Goal: Task Accomplishment & Management: Use online tool/utility

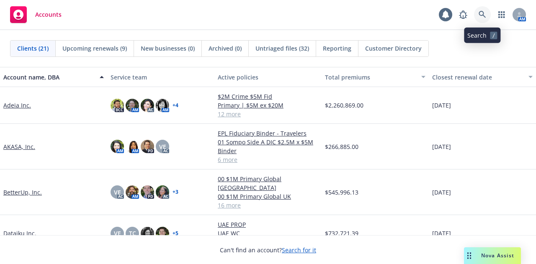
click at [481, 21] on link at bounding box center [482, 14] width 17 height 17
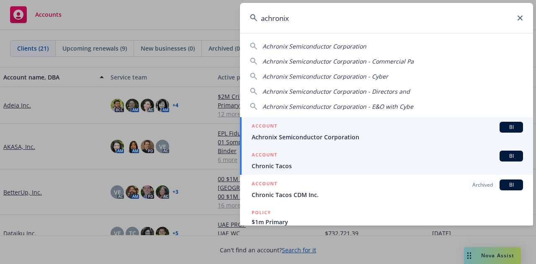
type input "achronix"
click at [362, 141] on span "Achronix Semiconductor Corporation" at bounding box center [388, 137] width 272 height 9
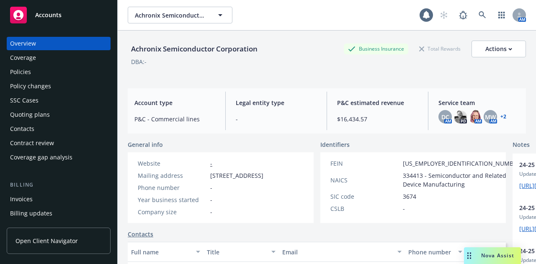
click at [501, 114] on link "+ 2" at bounding box center [504, 116] width 6 height 5
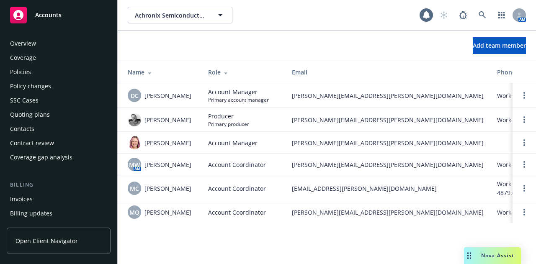
scroll to position [310, 0]
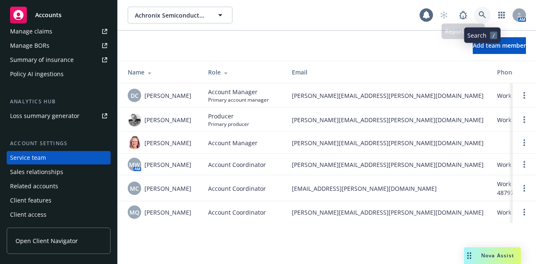
click at [481, 14] on icon at bounding box center [483, 15] width 8 height 8
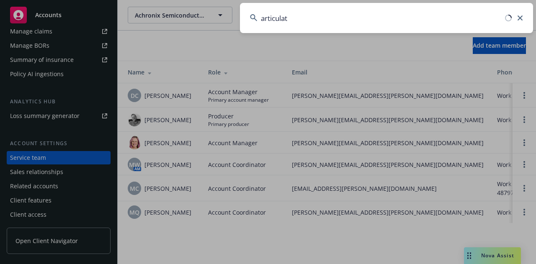
type input "articulate"
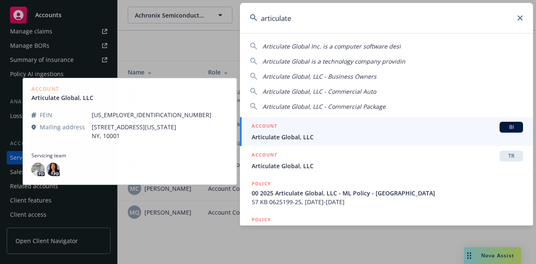
click at [349, 137] on span "Articulate Global, LLC" at bounding box center [388, 137] width 272 height 9
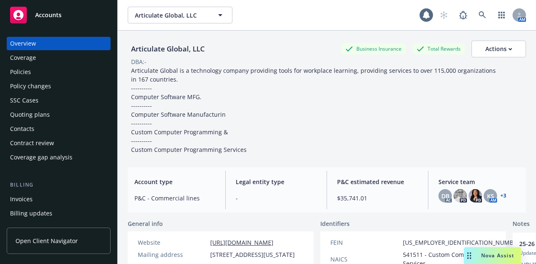
click at [501, 195] on link "+ 3" at bounding box center [504, 196] width 6 height 5
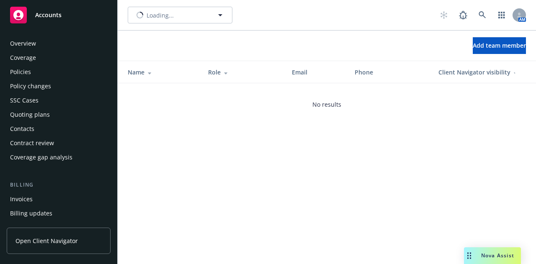
scroll to position [310, 0]
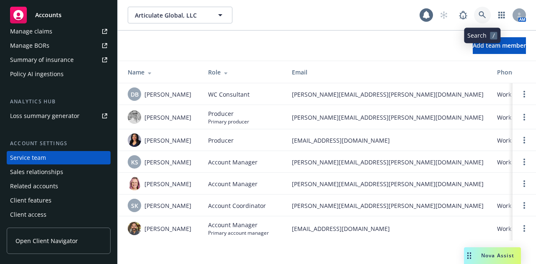
click at [478, 16] on link at bounding box center [482, 15] width 17 height 17
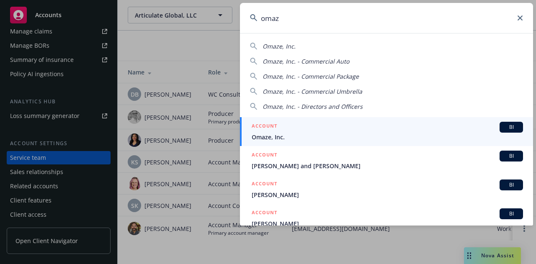
type input "omaz"
click at [323, 123] on div "ACCOUNT BI" at bounding box center [388, 127] width 272 height 11
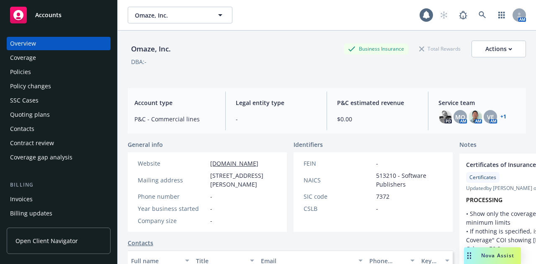
click at [76, 73] on div "Policies" at bounding box center [58, 71] width 97 height 13
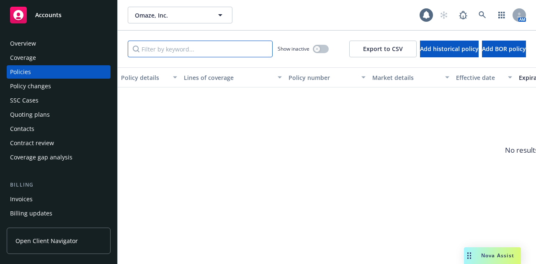
click at [181, 52] on input "Filter by keyword..." at bounding box center [200, 49] width 145 height 17
click at [313, 52] on button "button" at bounding box center [321, 49] width 16 height 8
click at [145, 47] on input "h630" at bounding box center [200, 49] width 145 height 17
drag, startPoint x: 197, startPoint y: 54, endPoint x: 5, endPoint y: 27, distance: 193.4
click at [5, 27] on div "Accounts Overview Coverage Policies Policy changes SSC Cases Quoting plans Cont…" at bounding box center [268, 132] width 536 height 264
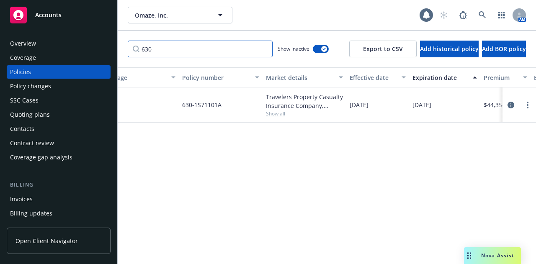
scroll to position [0, 108]
type input "630"
click at [508, 101] on link "circleInformation" at bounding box center [511, 105] width 10 height 10
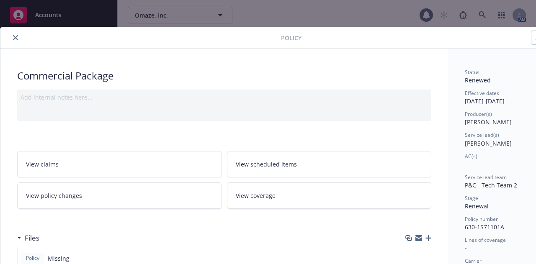
click at [17, 36] on icon "close" at bounding box center [15, 37] width 5 height 5
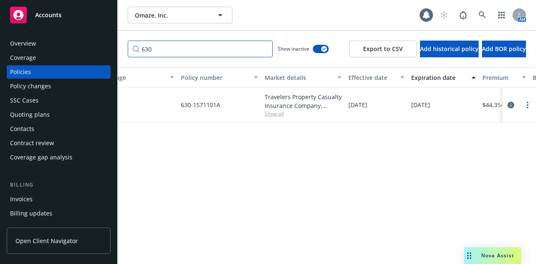
click at [264, 49] on input "630" at bounding box center [200, 49] width 145 height 17
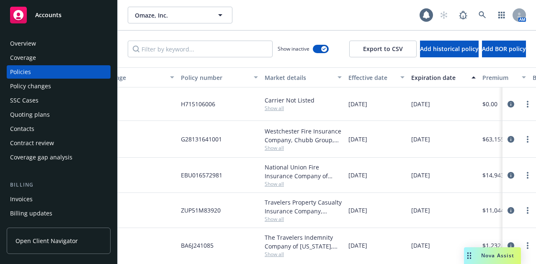
click at [56, 89] on div "Policy changes" at bounding box center [58, 86] width 97 height 13
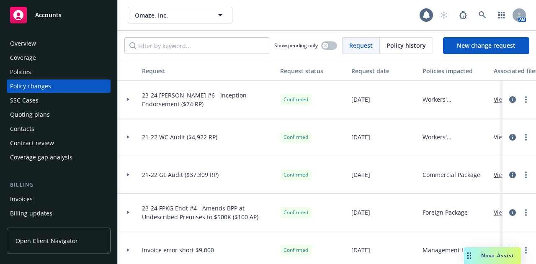
click at [52, 203] on div "Invoices" at bounding box center [58, 199] width 97 height 13
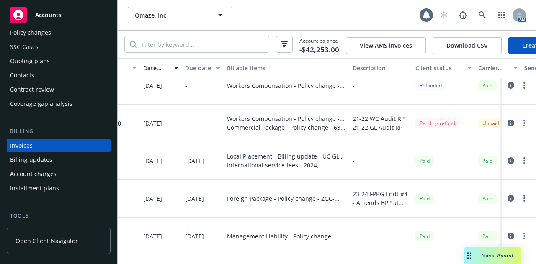
scroll to position [11, 155]
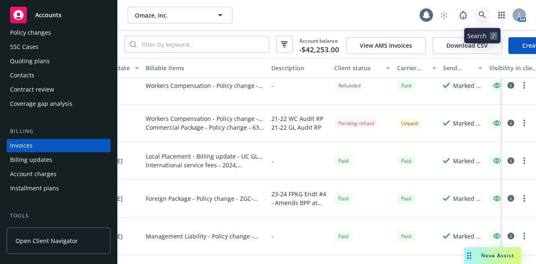
click at [486, 11] on link at bounding box center [482, 15] width 17 height 17
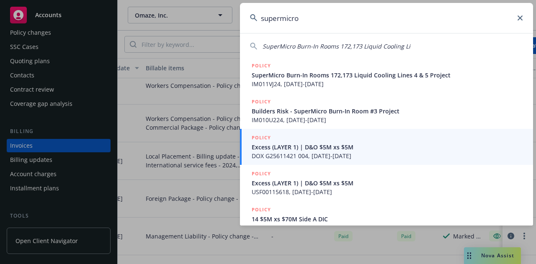
click at [281, 16] on input "supermicro" at bounding box center [386, 18] width 293 height 30
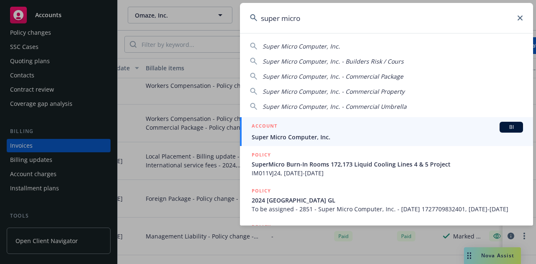
type input "super micro"
click at [342, 129] on div "ACCOUNT BI" at bounding box center [388, 127] width 272 height 11
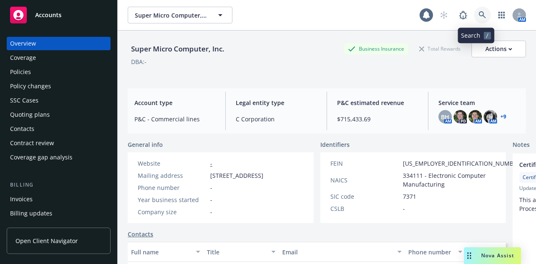
click at [479, 12] on icon at bounding box center [483, 15] width 8 height 8
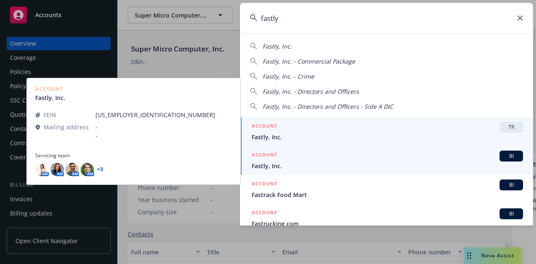
type input "fastly"
click at [403, 159] on div "ACCOUNT BI" at bounding box center [388, 156] width 272 height 11
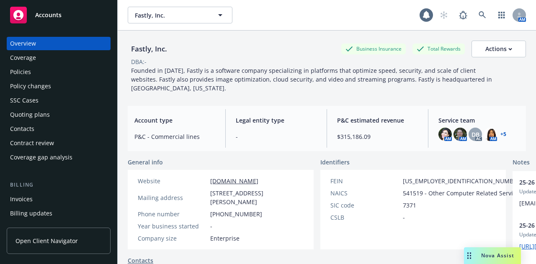
click at [47, 71] on div "Policies" at bounding box center [58, 71] width 97 height 13
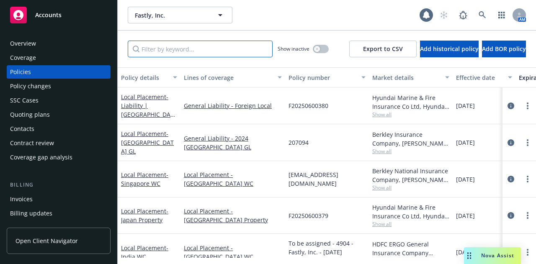
click at [196, 53] on input "Filter by keyword..." at bounding box center [200, 49] width 145 height 17
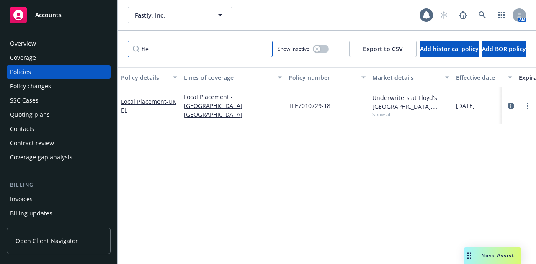
type input "tle"
click at [516, 104] on div at bounding box center [519, 106] width 27 height 10
click at [508, 105] on icon "circleInformation" at bounding box center [511, 106] width 7 height 7
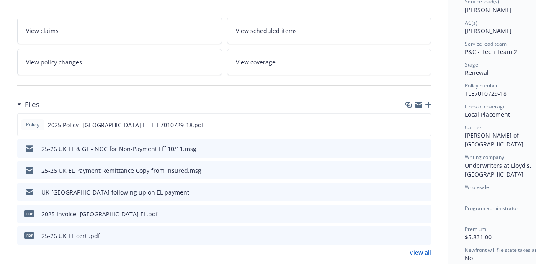
scroll to position [134, 0]
click at [427, 103] on icon "button" at bounding box center [429, 104] width 6 height 6
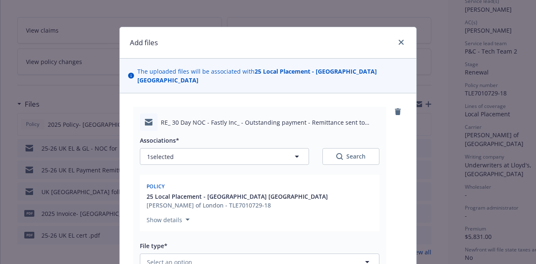
scroll to position [87, 0]
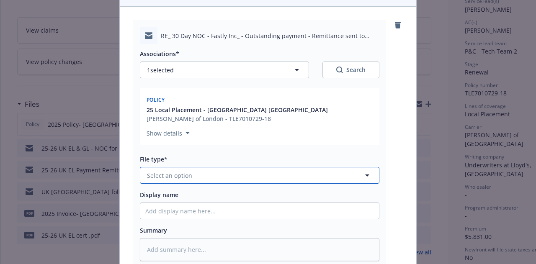
click at [271, 167] on button "Select an option" at bounding box center [260, 175] width 240 height 17
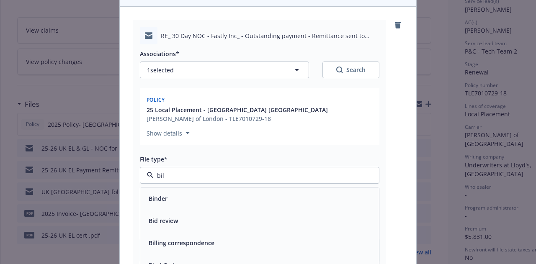
type input "bill"
click at [251, 193] on div "Billing correspondence" at bounding box center [259, 199] width 229 height 12
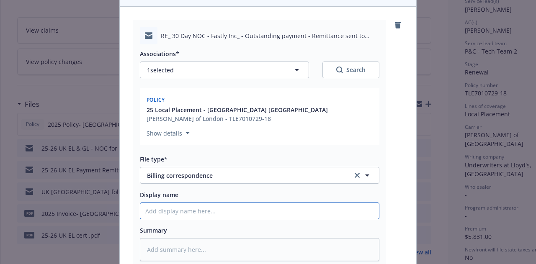
click at [247, 203] on input "Display name" at bounding box center [259, 211] width 239 height 16
type textarea "x"
type input "2"
type textarea "x"
type input "25-"
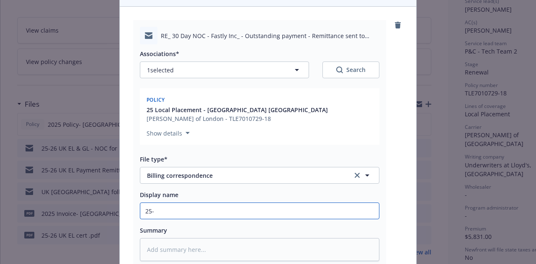
type textarea "x"
type input "25-2"
type textarea "x"
type input "25-26"
type textarea "x"
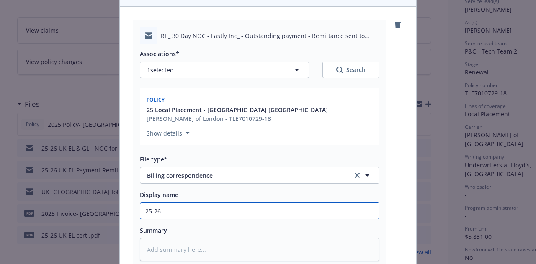
type input "25-26"
type textarea "x"
type input "25-26 U"
type textarea "x"
type input "25-26 UK"
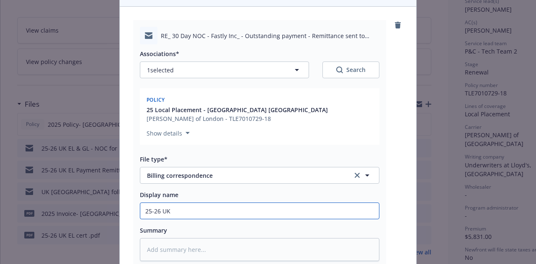
type textarea "x"
type input "25-26 UK"
type textarea "x"
type input "25-26 UK EL"
type textarea "x"
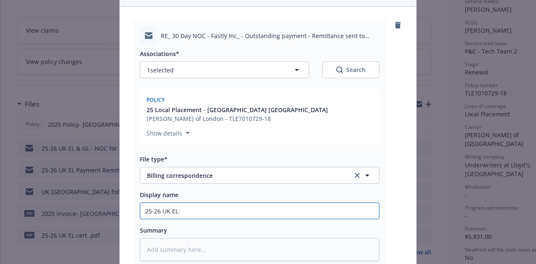
type input "25-26 UK EL"
type textarea "x"
type input "25-26 UK EL &"
type textarea "x"
type input "25-26 UK EL &"
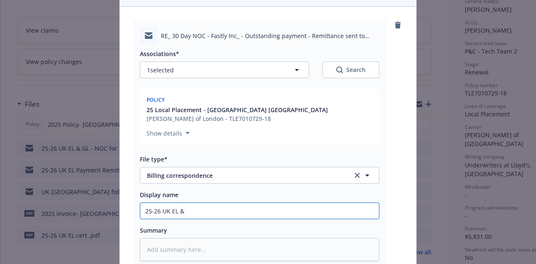
type textarea "x"
type input "25-26 UK EL & G"
type textarea "x"
type input "25-26 UK EL & GL"
type textarea "x"
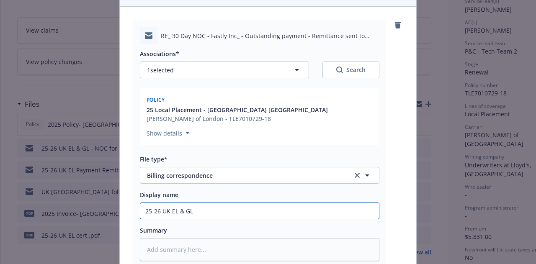
type input "25-26 UK EL & GL"
type textarea "x"
type input "25-26 UK EL & GL -"
type textarea "x"
type input "25-26 UK EL & GL -"
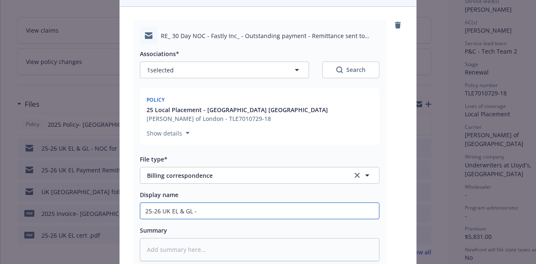
type textarea "x"
type input "25-26 UK EL & GL - Pa"
type textarea "x"
type input "25-26 UK EL & GL - Pay"
type textarea "x"
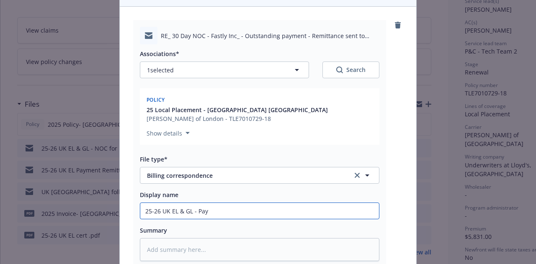
type input "25-26 UK EL & GL - Paym"
type textarea "x"
type input "25-26 UK EL & GL - Payme"
type textarea "x"
type input "25-26 UK EL & GL - Payment"
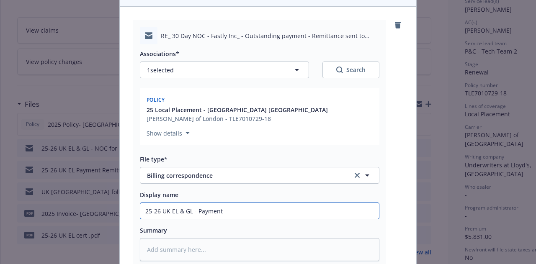
type textarea "x"
type input "25-26 UK EL & GL - Payment"
type textarea "x"
type input "25-26 UK EL & GL - Payment e"
type textarea "x"
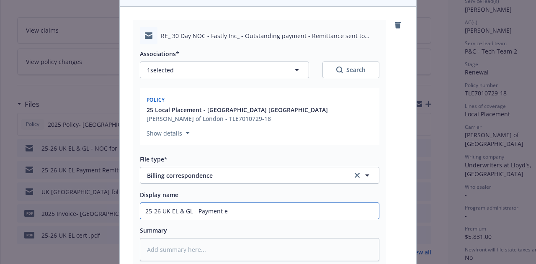
type input "25-26 UK EL & GL - Payment ec"
type textarea "x"
type input "25-26 UK EL & GL - Payment e"
type textarea "x"
type input "25-26 UK EL & GL - Paymen"
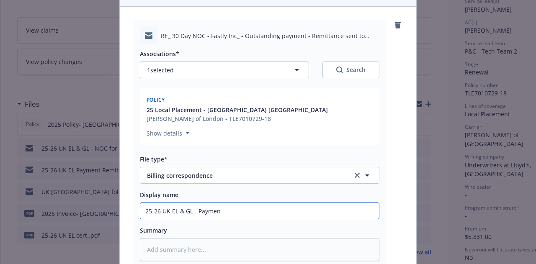
type textarea "x"
type input "25-26 UK EL & GL - Pa"
type textarea "x"
type input "25-26 UK EL & GL - P"
type textarea "x"
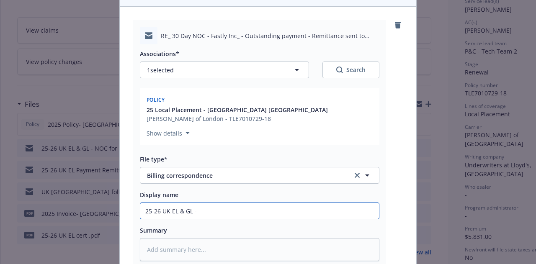
type input "25-26 UK EL & GL -"
type textarea "x"
type input "25-26 UK EL & GL -C"
type textarea "x"
type input "25-26 UK EL & GL -Con"
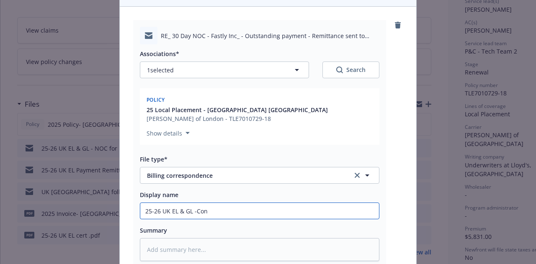
type textarea "x"
type input "25-26 UK EL & GL -Conf"
type textarea "x"
type input "25-26 UK EL & GL -Con"
type textarea "x"
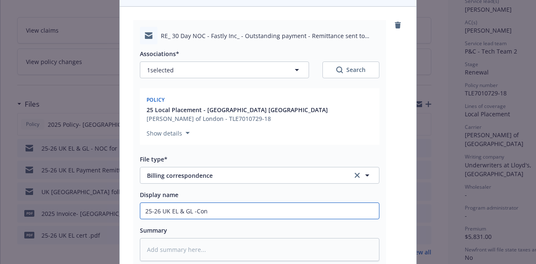
type input "25-26 UK EL & GL -Co"
type textarea "x"
type input "25-26 UK EL & GL -C"
type textarea "x"
type input "25-26 UK EL & GL -"
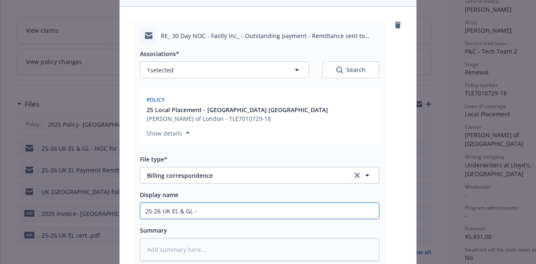
type textarea "x"
type input "25-26 UK EL & GL"
type textarea "x"
type input "25-26 UK EL & GL -"
type textarea "x"
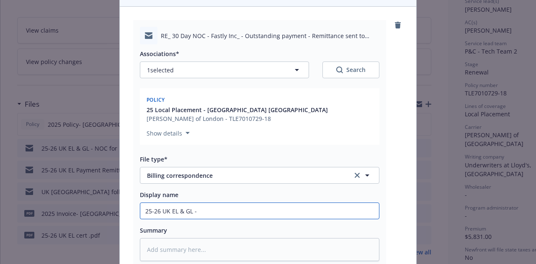
type input "25-26 UK EL & GL -"
type textarea "x"
type input "25-26 UK EL & GL - C"
type textarea "x"
type input "25-26 UK EL & GL - Con"
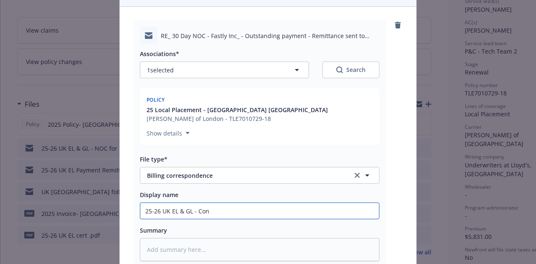
type textarea "x"
type input "25-26 UK EL & GL - Conf"
type textarea "x"
type input "25-26 UK EL & GL - Confi"
type textarea "x"
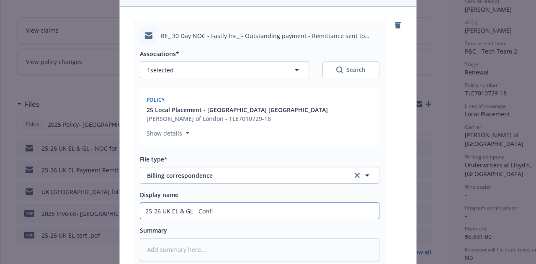
type input "25-26 UK EL & GL - Confir"
type textarea "x"
type input "25-26 UK EL & GL - Confirm"
type textarea "x"
type input "25-26 UK EL & GL - Confirma"
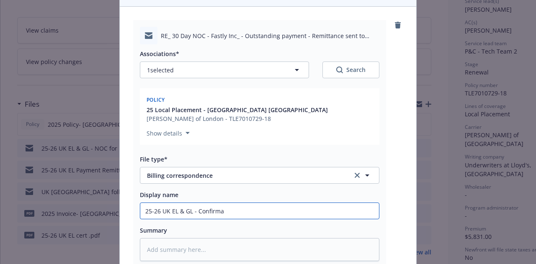
type textarea "x"
type input "25-26 UK EL & GL - Confirmat"
type textarea "x"
type input "25-26 UK EL & GL - Confirmati"
type textarea "x"
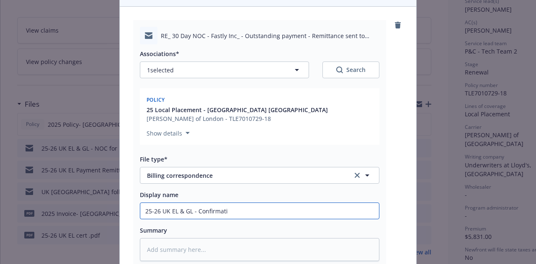
type input "25-26 UK EL & GL - Confirmatio"
type textarea "x"
type input "25-26 UK EL & GL - Confirmation"
type textarea "x"
type input "25-26 UK EL & GL - Confirmation"
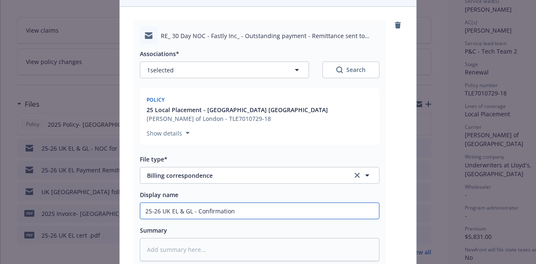
type textarea "x"
type input "25-26 UK EL & GL - Confirmation o"
type textarea "x"
type input "25-26 UK EL & GL - Confirmation of"
type textarea "x"
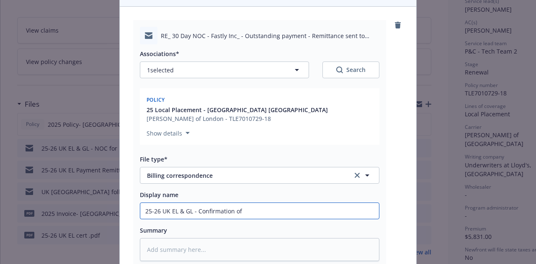
type input "25-26 UK EL & GL - Confirmation of"
type textarea "x"
type input "25-26 UK EL & GL - Confirmation of pa"
type textarea "x"
type input "25-26 UK EL & GL - Confirmation of pay"
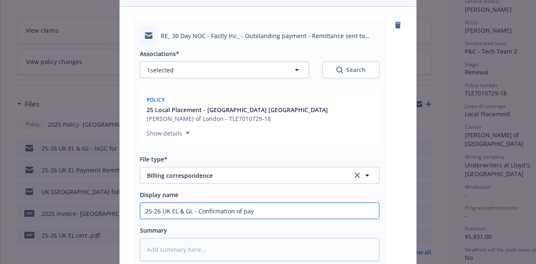
type textarea "x"
type input "25-26 UK EL & GL - Confirmation of payme"
type textarea "x"
type input "25-26 UK EL & GL - Confirmation of payment"
type textarea "x"
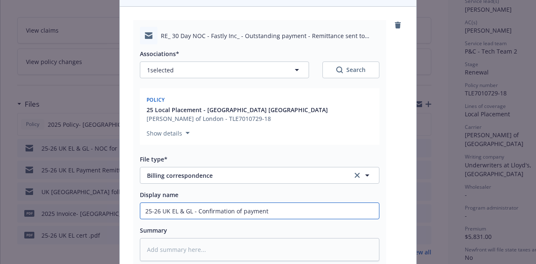
type input "25-26 UK EL & GL - Confirmation of payment"
type textarea "x"
type input "25-26 UK EL & GL - Confirmation of payment r"
type textarea "x"
type input "25-26 UK EL & GL - Confirmation of payment re"
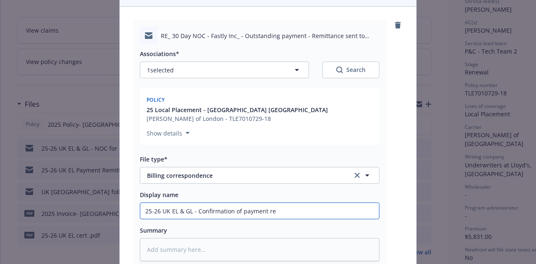
type textarea "x"
type input "25-26 UK EL & GL - Confirmation of payment rec"
type textarea "x"
type input "25-26 UK EL & GL - Confirmation of payment rec'"
type textarea "x"
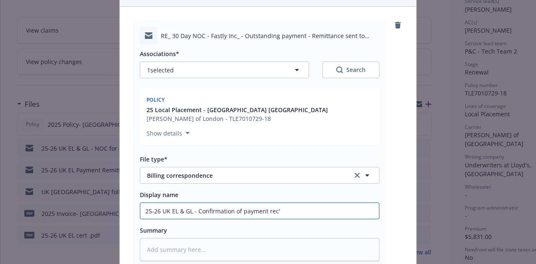
type input "25-26 UK EL & GL - Confirmation of payment rec'd"
type textarea "x"
type input "25-26 UK EL & GL - Confirmation of payment rec'd"
type textarea "x"
type input "25-26 UK EL & GL - Confirmation of payment rec'd by"
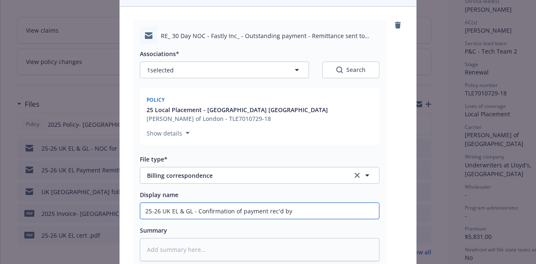
type textarea "x"
type input "25-26 UK EL & GL - Confirmation of payment rec'd by"
type textarea "x"
type input "25-26 UK EL & GL - Confirmation of payment rec'd by B"
type textarea "x"
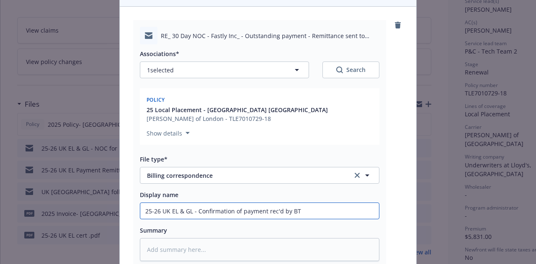
type input "25-26 UK EL & GL - Confirmation of payment rec'd by BTU"
type textarea "x"
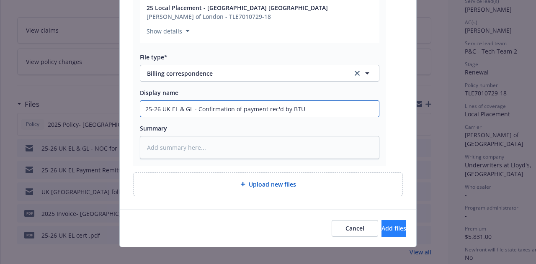
type input "25-26 UK EL & GL - Confirmation of payment rec'd by BTU"
click at [385, 225] on span "Add files" at bounding box center [394, 229] width 25 height 8
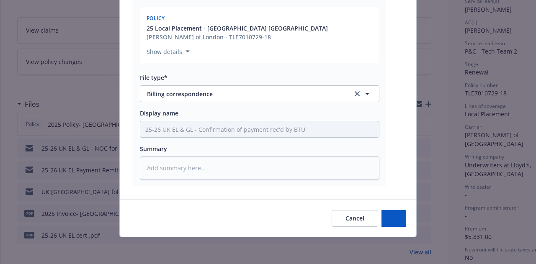
scroll to position [158, 0]
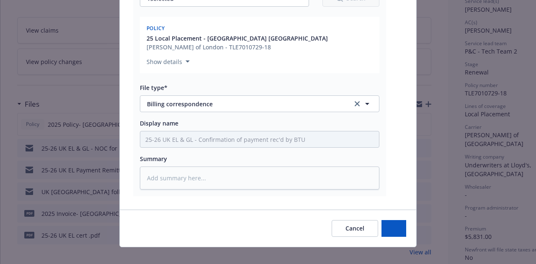
type textarea "x"
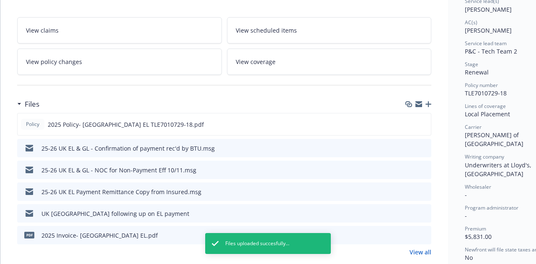
scroll to position [0, 0]
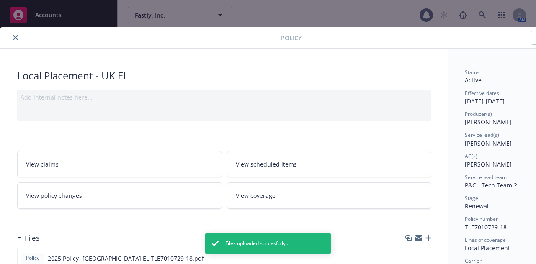
click at [19, 39] on button "close" at bounding box center [15, 38] width 10 height 10
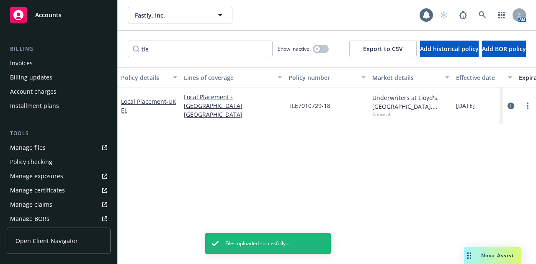
scroll to position [137, 0]
click at [48, 151] on link "Manage files" at bounding box center [59, 147] width 104 height 13
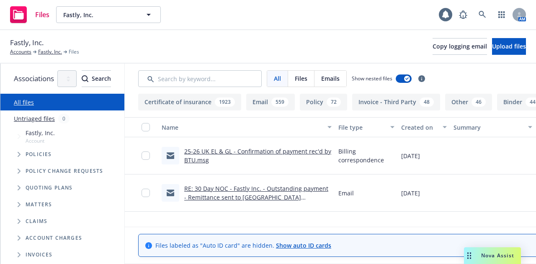
scroll to position [0, 160]
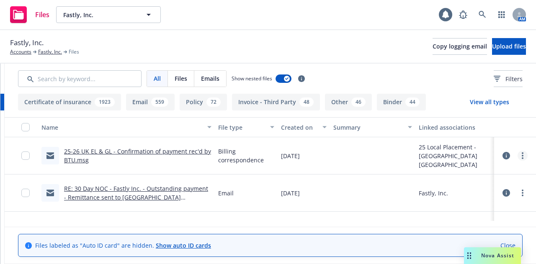
click at [518, 153] on link "more" at bounding box center [523, 156] width 10 height 10
click at [497, 222] on link "Update associations" at bounding box center [479, 223] width 83 height 17
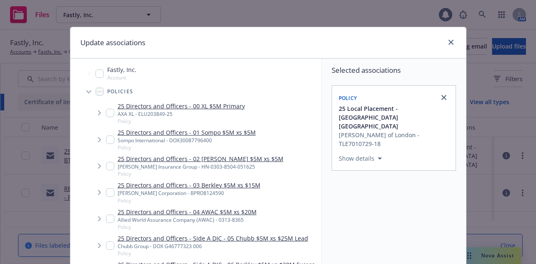
scroll to position [10, 0]
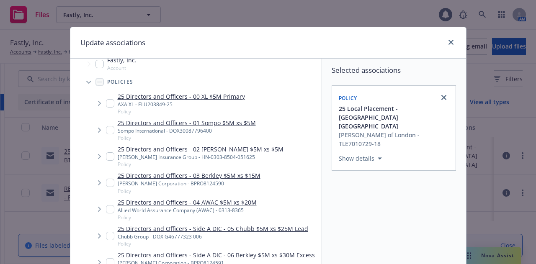
click at [333, 166] on div "Selected associations Policy 25 Local Placement - UK EL Lloyd's of London - TLE…" at bounding box center [394, 205] width 145 height 293
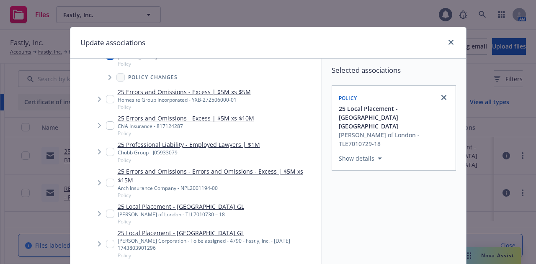
click at [106, 210] on input "Tree Example" at bounding box center [110, 214] width 8 height 8
checkbox input "true"
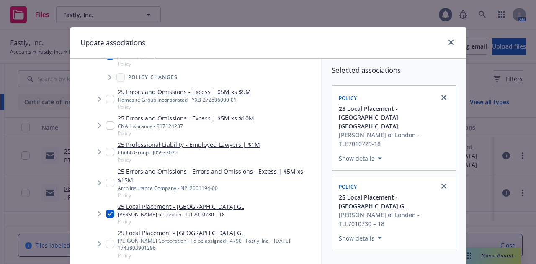
scroll to position [152, 0]
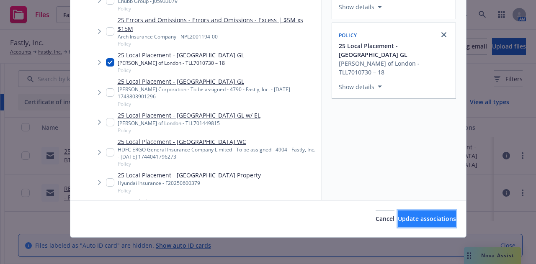
click at [414, 214] on button "Update associations" at bounding box center [427, 219] width 58 height 17
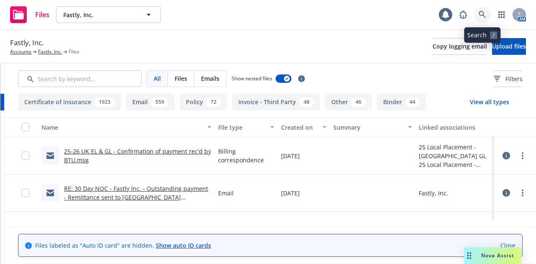
click at [476, 19] on link at bounding box center [482, 14] width 17 height 17
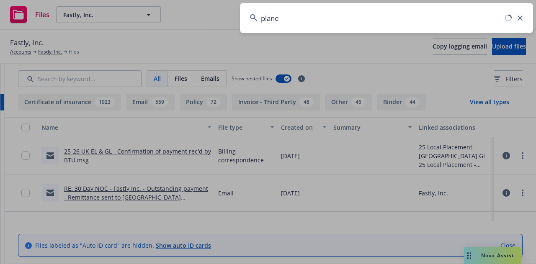
type input "planet"
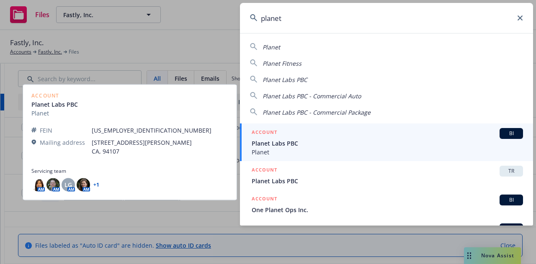
click at [434, 146] on span "Planet Labs PBC" at bounding box center [388, 143] width 272 height 9
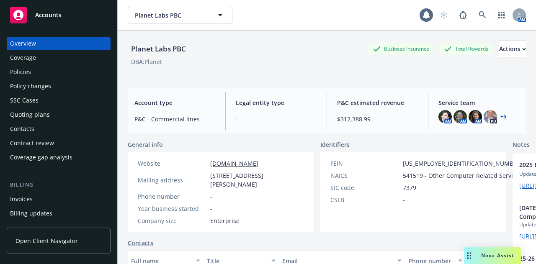
click at [85, 75] on div "Policies" at bounding box center [58, 71] width 97 height 13
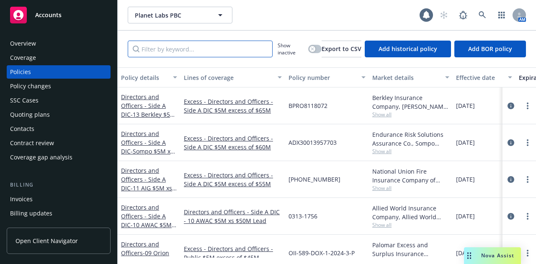
click at [207, 49] on input "Filter by keyword..." at bounding box center [200, 49] width 145 height 17
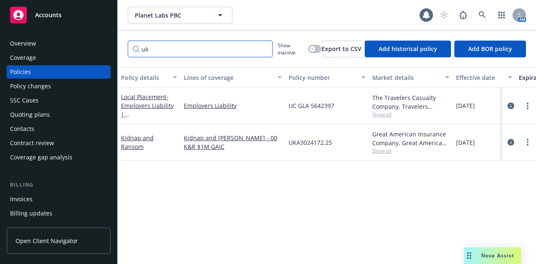
type input "u"
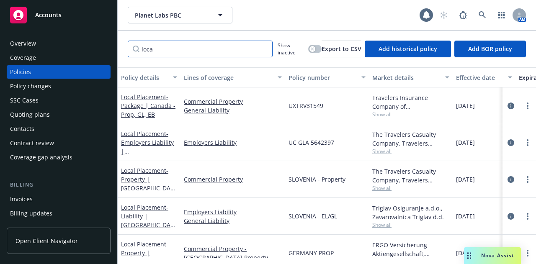
type input "loca"
click at [508, 181] on icon "circleInformation" at bounding box center [511, 179] width 7 height 7
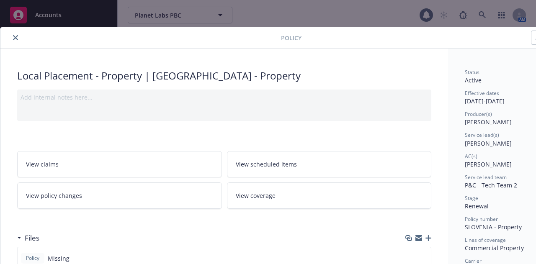
scroll to position [76, 0]
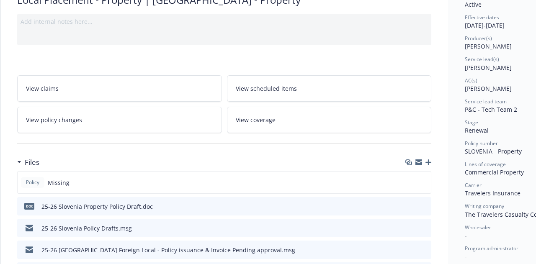
click at [426, 161] on icon "button" at bounding box center [429, 163] width 6 height 6
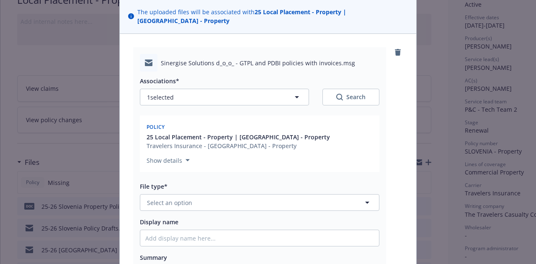
scroll to position [61, 0]
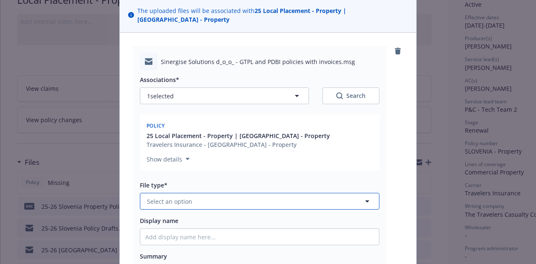
click at [318, 193] on button "Select an option" at bounding box center [260, 201] width 240 height 17
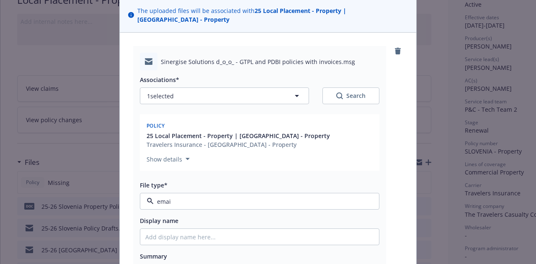
type input "email"
click at [314, 219] on div "Email" at bounding box center [259, 225] width 229 height 12
click at [314, 229] on input "Display name" at bounding box center [259, 237] width 239 height 16
type textarea "x"
type input "2"
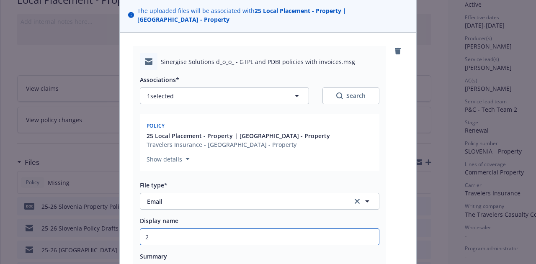
type textarea "x"
type input "25"
type textarea "x"
type input "25-"
type textarea "x"
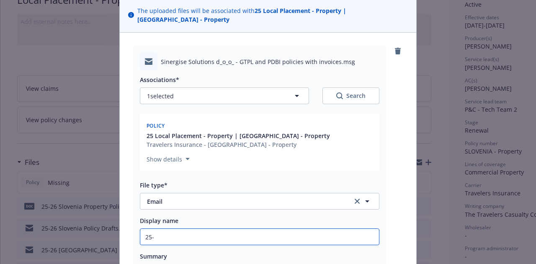
type input "25-2"
type textarea "x"
type input "25-26"
type textarea "x"
type input "25-26"
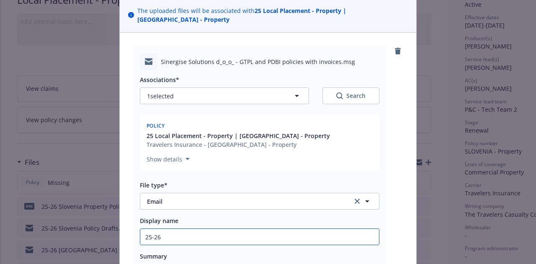
type textarea "x"
type input "25-26 S"
type textarea "x"
type input "25-26 Sl"
type textarea "x"
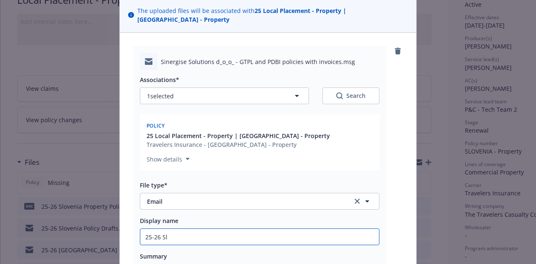
type input "25-26 Slo"
type textarea "x"
type input "25-26 Slov"
type textarea "x"
type input "25-26 Sloven"
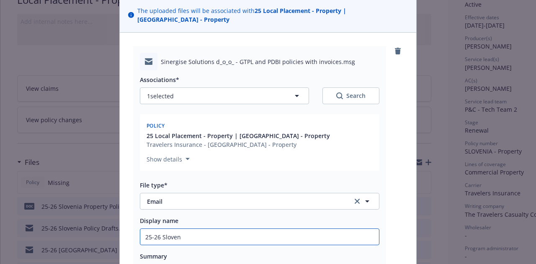
type textarea "x"
type input "25-26 Sloveni"
type textarea "x"
type input "25-26 Slovenia"
type textarea "x"
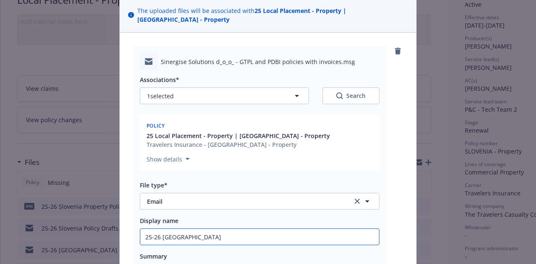
type input "25-26 Slovenia"
type textarea "x"
type input "25-26 Slovenia P"
type textarea "x"
type input "25-26 Slovenia Po"
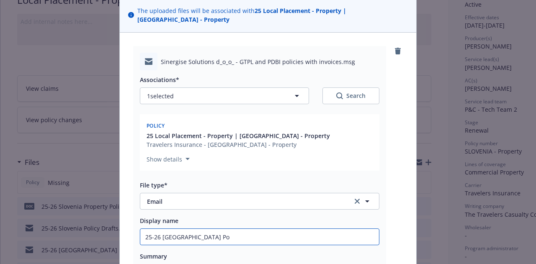
type textarea "x"
type input "25-26 Slovenia Pol"
type textarea "x"
type input "25-26 Slovenia Poli"
type textarea "x"
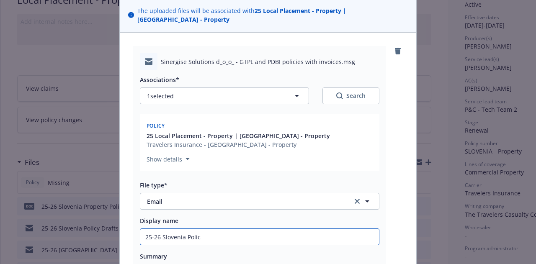
type input "25-26 Slovenia Policy"
type textarea "x"
type input "25-26 Slovenia Policy"
type textarea "x"
type input "25-26 Slovenia Policy D"
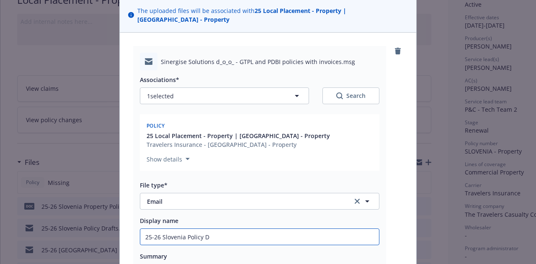
type textarea "x"
type input "25-26 Slovenia Policy Do"
type textarea "x"
type input "25-26 Slovenia Policy Doc"
type textarea "x"
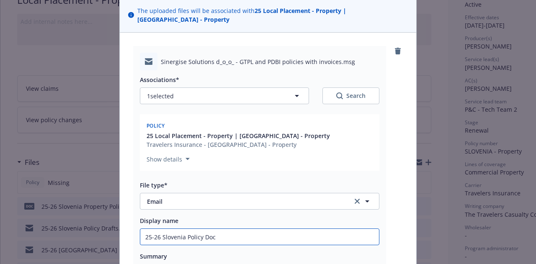
type input "25-26 Slovenia Policy Docs"
type textarea "x"
type input "25-26 Slovenia Policy Docs"
type textarea "x"
type input "25-26 Slovenia Policy Docs f"
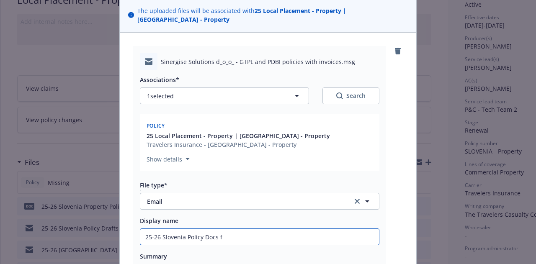
type textarea "x"
type input "25-26 Slovenia Policy Docs fr"
type textarea "x"
type input "25-26 Slovenia Policy Docs from"
type textarea "x"
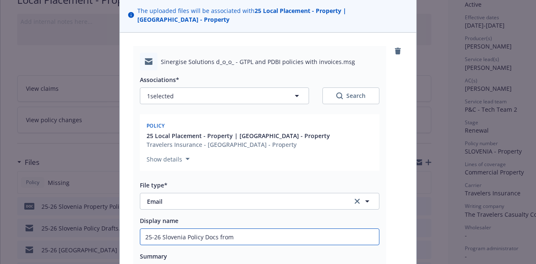
type input "25-26 Slovenia Policy Docs from"
type textarea "x"
type input "25-26 Slovenia Policy Docs from l"
type textarea "x"
type input "25-26 Slovenia Policy Docs from lo"
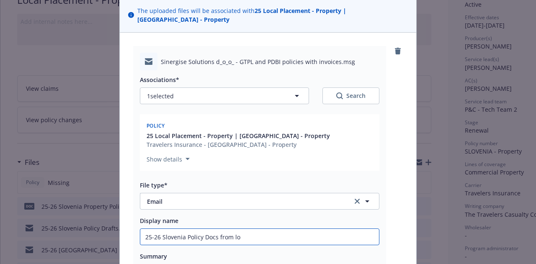
type textarea "x"
type input "25-26 Slovenia Policy Docs from loc"
type textarea "x"
type input "25-26 Slovenia Policy Docs from loca"
type textarea "x"
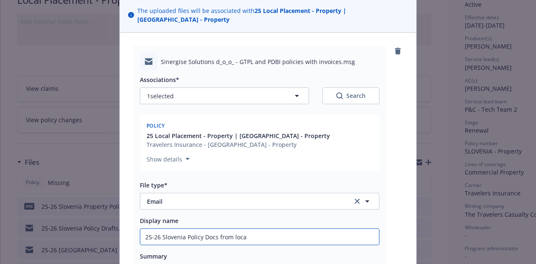
type input "25-26 Slovenia Policy Docs from local"
type textarea "x"
type input "25-26 Slovenia Policy Docs from local"
type textarea "x"
type input "25-26 Slovenia Policy Docs from local o"
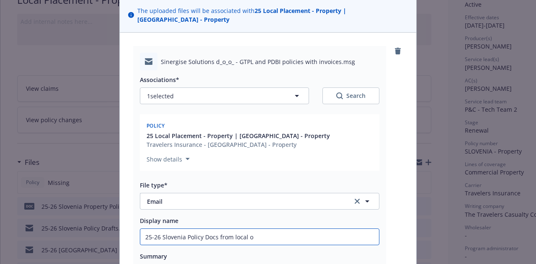
type textarea "x"
type input "25-26 Slovenia Policy Docs from local"
type textarea "x"
type input "25-26 Slovenia Policy Docs from local"
type textarea "x"
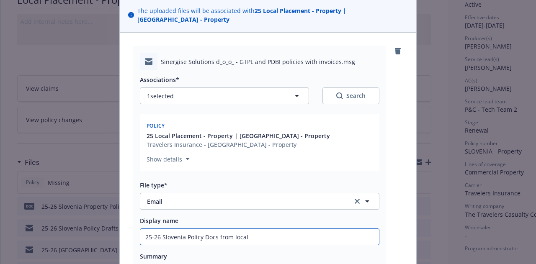
type input "25-26 Slovenia Policy Docs from local"
type textarea "x"
type input "25-26 Slovenia Policy Docs from local b"
type textarea "x"
type input "25-26 Slovenia Policy Docs from local br"
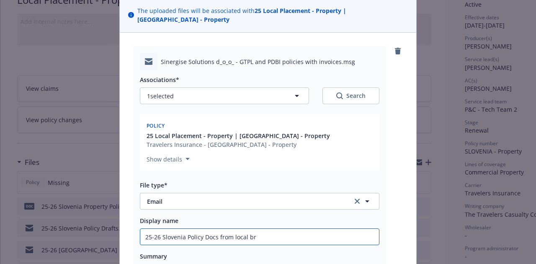
type textarea "x"
type input "25-26 Slovenia Policy Docs from local bro"
type textarea "x"
type input "25-26 Slovenia Policy Docs from local broke"
type textarea "x"
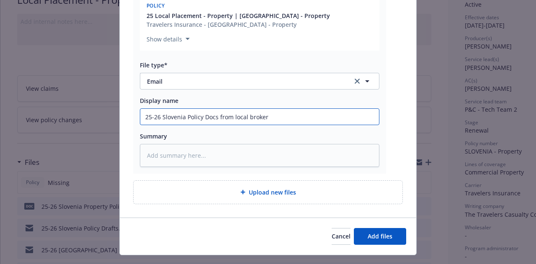
scroll to position [181, 0]
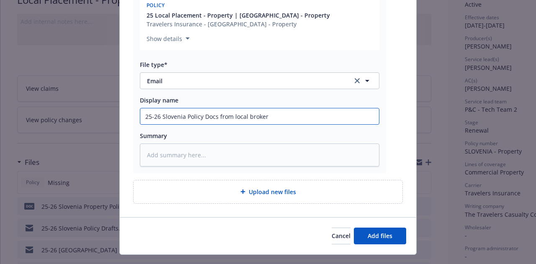
type input "25-26 Slovenia Policy Docs from local broker"
type textarea "x"
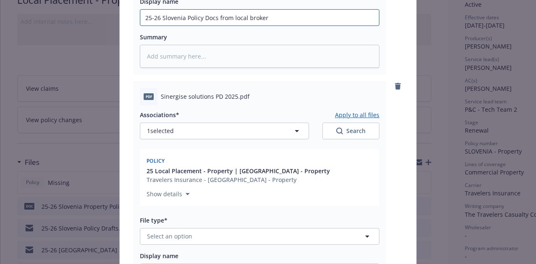
scroll to position [291, 0]
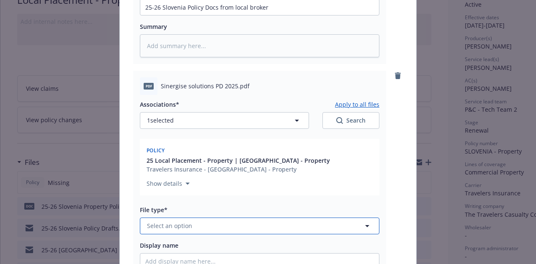
click at [301, 220] on button "Select an option" at bounding box center [260, 226] width 240 height 17
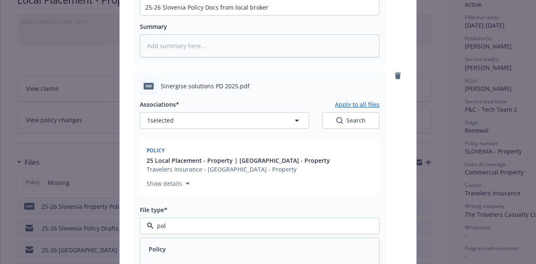
type input "poli"
click at [288, 243] on div "Policy" at bounding box center [259, 249] width 229 height 12
click at [279, 254] on input "Display name" at bounding box center [259, 262] width 239 height 16
type textarea "x"
type input "2"
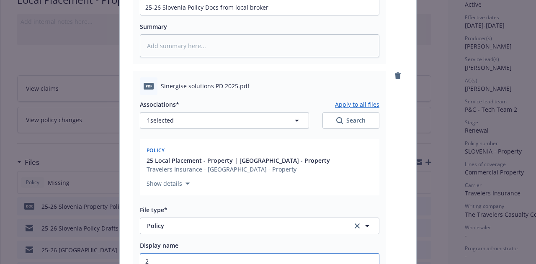
type textarea "x"
type input "25"
type textarea "x"
type input "25-"
type textarea "x"
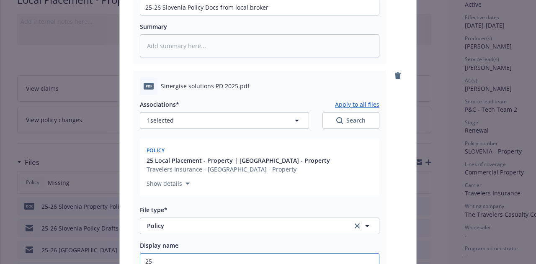
type input "25"
type textarea "x"
type input "2"
type textarea "x"
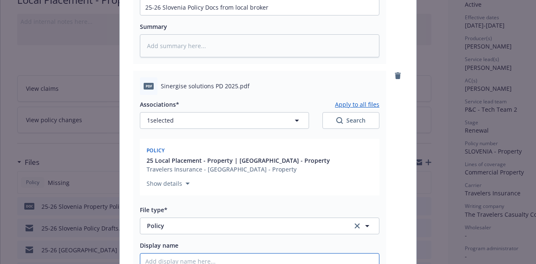
type input "2"
type textarea "x"
type input "25-"
type textarea "x"
type input "25-2"
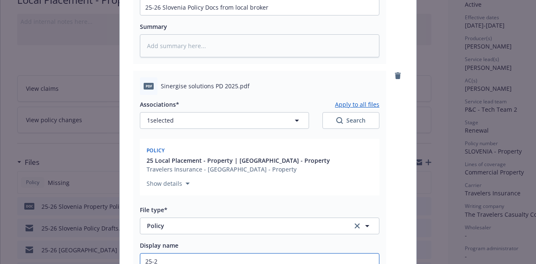
type textarea "x"
type input "25-26"
type textarea "x"
type input "25-26"
type textarea "x"
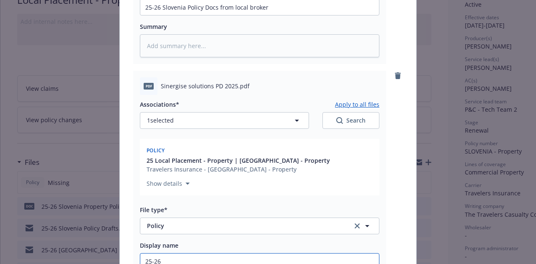
type input "25-26 S"
type textarea "x"
type input "25-26 Sl"
type textarea "x"
type input "25-26 Slov"
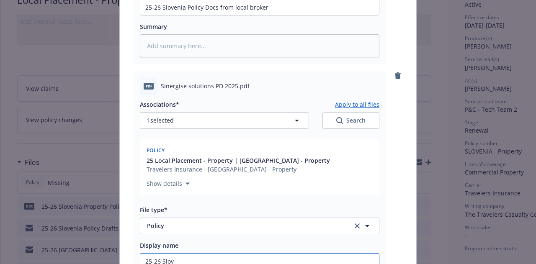
type textarea "x"
type input "25-26 Sloven"
type textarea "x"
type input "25-26 Slovenia"
type textarea "x"
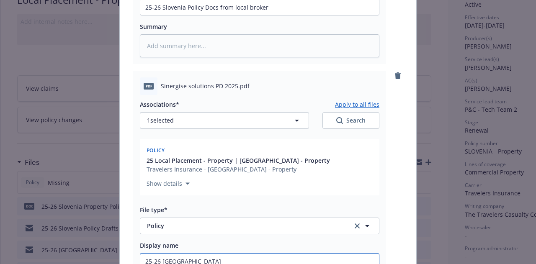
type input "25-26 Slovenia"
type textarea "x"
type input "25-26 Slovenia L"
type textarea "x"
type input "25-26 Slovenia Lo"
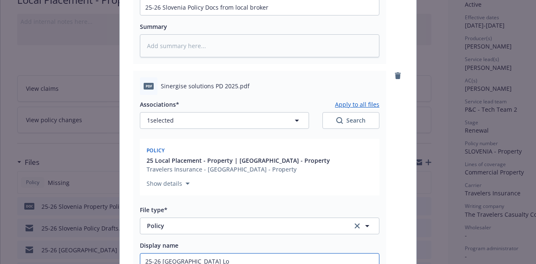
type textarea "x"
type input "25-26 Slovenia Loc"
type textarea "x"
type input "25-26 Slovenia Local"
type textarea "x"
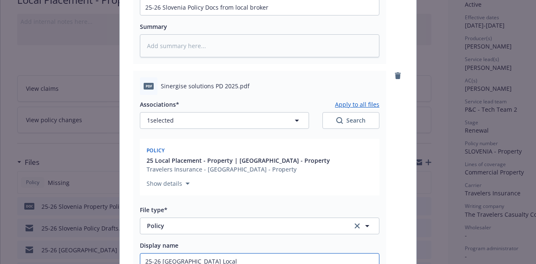
type input "25-26 Slovenia Local P"
type textarea "x"
type input "25-26 Slovenia Local Pr"
type textarea "x"
type input "25-26 Slovenia Local Prop"
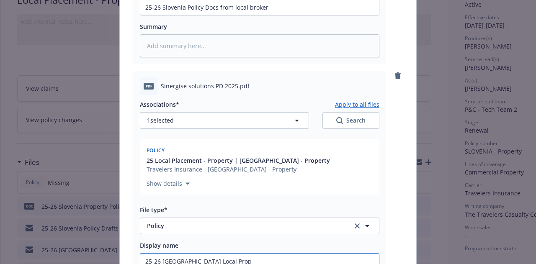
type textarea "x"
type input "25-26 Slovenia Local Prope"
type textarea "x"
type input "25-26 Slovenia Local Proper"
type textarea "x"
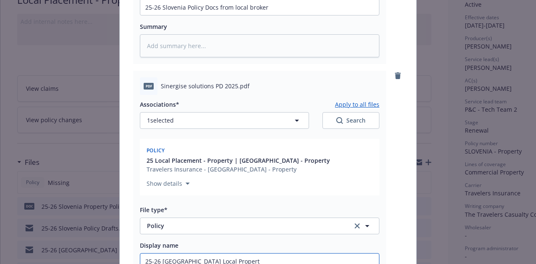
type input "25-26 Slovenia Local Property"
type textarea "x"
type input "25-26 Slovenia Local Property P"
type textarea "x"
type input "25-26 Slovenia Local Property Po"
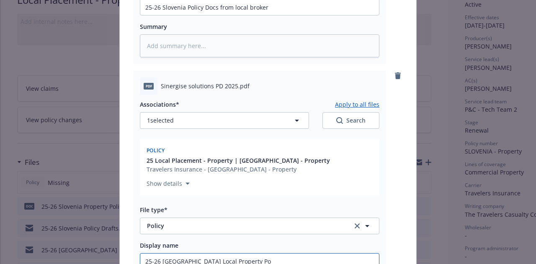
type textarea "x"
type input "25-26 Slovenia Local Property Pol"
type textarea "x"
type input "25-26 Slovenia Local Property Poli"
type textarea "x"
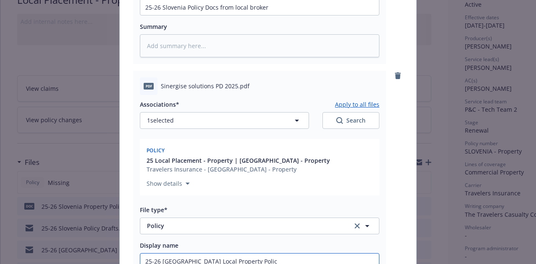
type input "25-26 Slovenia Local Property Policy"
type textarea "x"
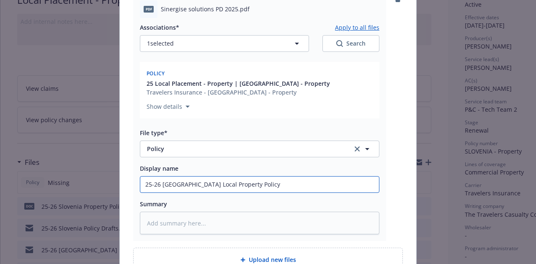
scroll to position [443, 0]
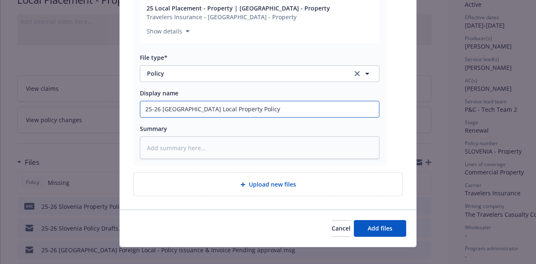
type input "25-26 Slovenia Local Property Policy"
type textarea "x"
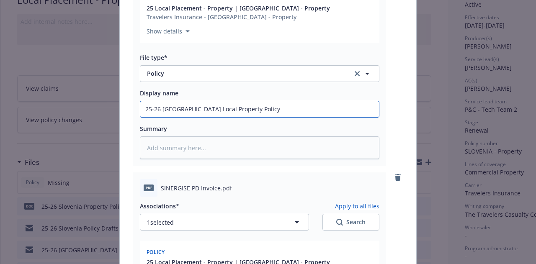
drag, startPoint x: 329, startPoint y: 97, endPoint x: 0, endPoint y: 100, distance: 329.3
click at [0, 100] on div "Add files The uploaded files will be associated with 25 Local Placement - Prope…" at bounding box center [268, 132] width 536 height 264
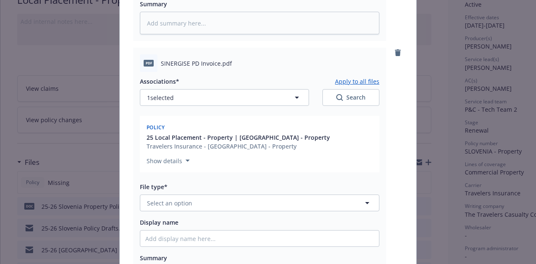
scroll to position [568, 0]
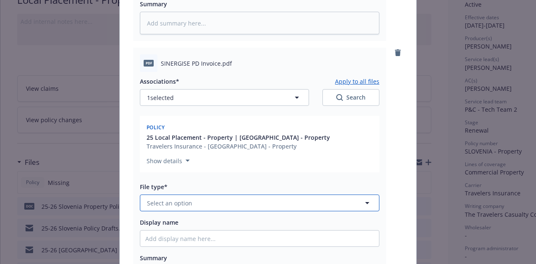
click at [309, 195] on button "Select an option" at bounding box center [260, 203] width 240 height 17
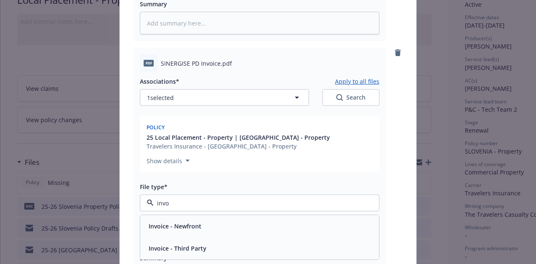
type input "invoi"
click at [276, 238] on div "Invoice - Third Party" at bounding box center [259, 249] width 239 height 22
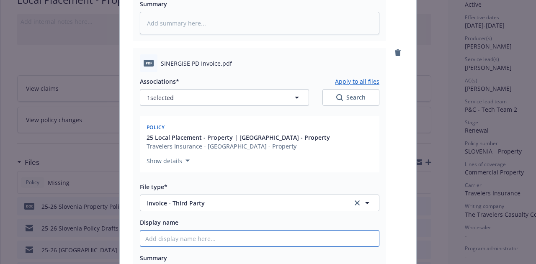
click at [274, 231] on input "Display name" at bounding box center [259, 239] width 239 height 16
paste input "25-26 Slovenia Local Property Policy"
type textarea "x"
type input "25-26 Slovenia Local Property Policy"
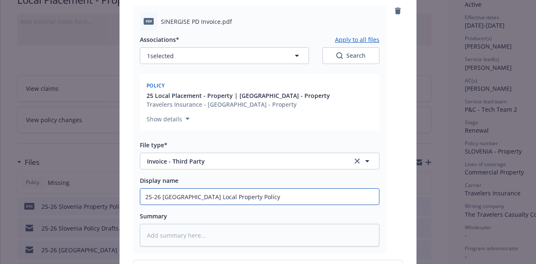
scroll to position [610, 0]
type textarea "x"
type input "25-26 Slovenia Local Property Polic"
type textarea "x"
type input "25-26 Slovenia Local Property Poli"
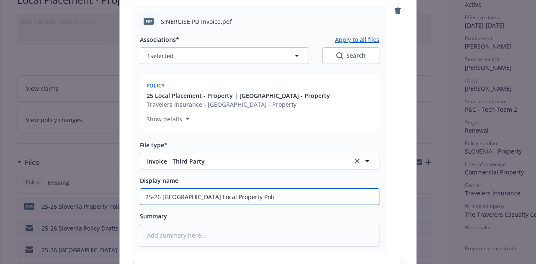
type textarea "x"
type input "25-26 Slovenia Local Property Po"
type textarea "x"
type input "25-26 Slovenia Local Property P"
type textarea "x"
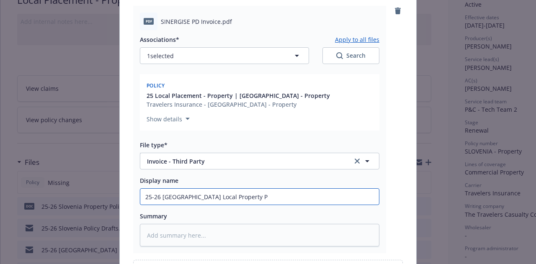
type input "25-26 Slovenia Local Property"
type textarea "x"
type input "25-26 Slovenia Local Property"
type textarea "x"
type input "25-26 Slovenia Local Property"
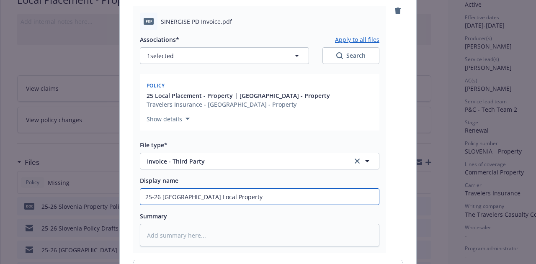
type textarea "x"
type input "25-26 Slovenia Local Property In"
type textarea "x"
type input "25-26 Slovenia Local Property Inv"
type textarea "x"
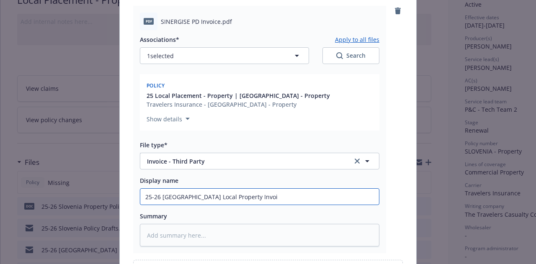
type input "25-26 Slovenia Local Property Invoic"
type textarea "x"
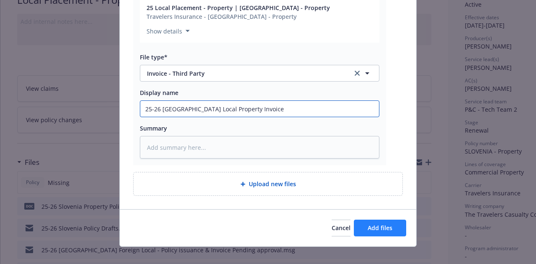
type input "25-26 [GEOGRAPHIC_DATA] Local Property Invoice"
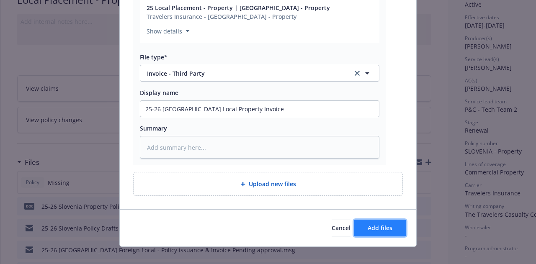
click at [394, 220] on button "Add files" at bounding box center [380, 228] width 52 height 17
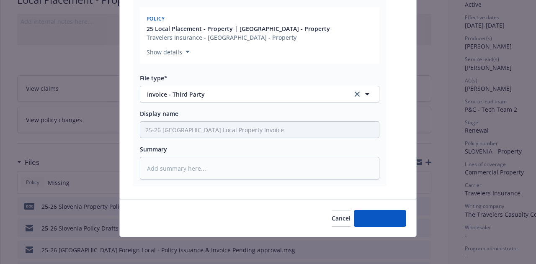
scroll to position [667, 0]
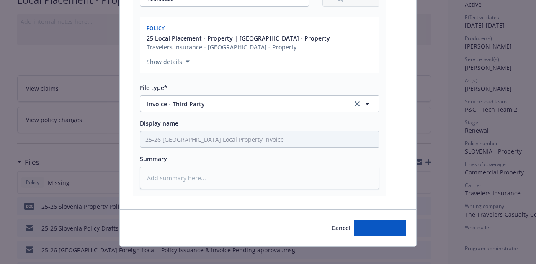
type textarea "x"
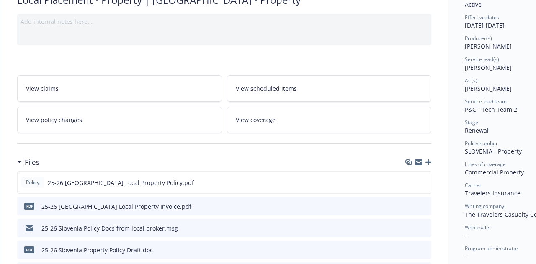
scroll to position [0, 0]
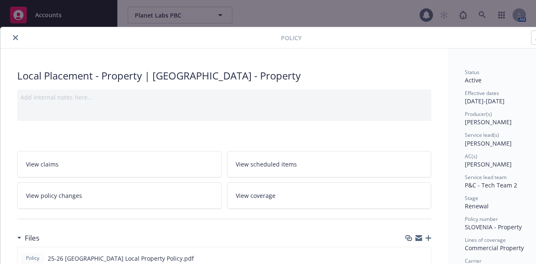
click at [17, 36] on icon "close" at bounding box center [15, 37] width 5 height 5
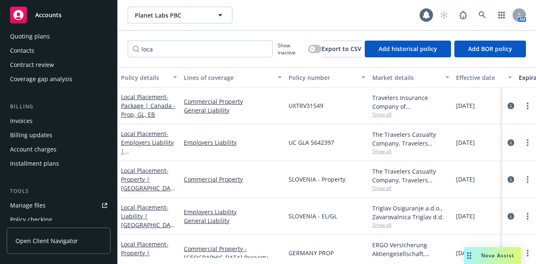
scroll to position [79, 0]
click at [63, 204] on link "Manage files" at bounding box center [59, 205] width 104 height 13
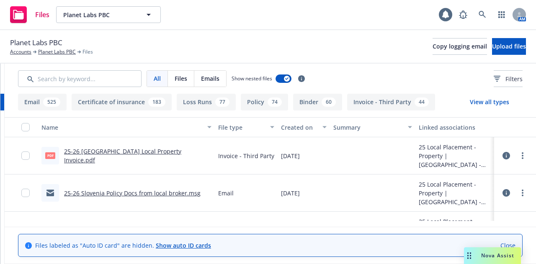
scroll to position [0, 160]
click at [522, 191] on icon "more" at bounding box center [523, 193] width 2 height 7
click at [499, 176] on link "Update associations" at bounding box center [485, 182] width 83 height 17
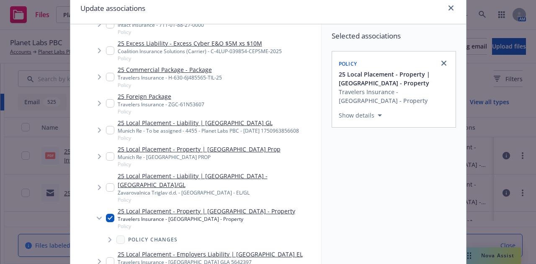
scroll to position [88, 0]
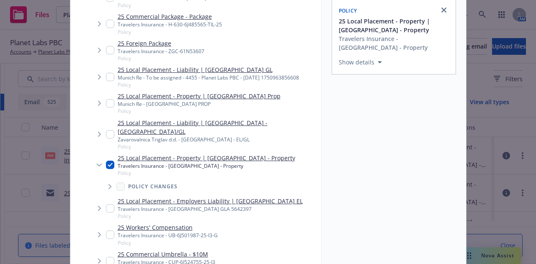
click at [106, 130] on input "Tree Example" at bounding box center [110, 134] width 8 height 8
checkbox input "true"
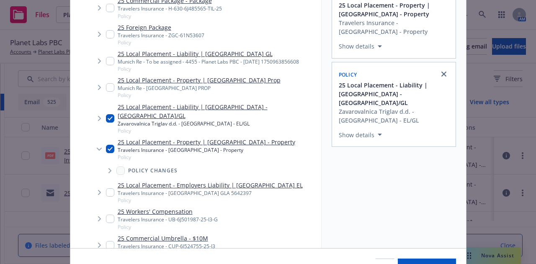
scroll to position [152, 0]
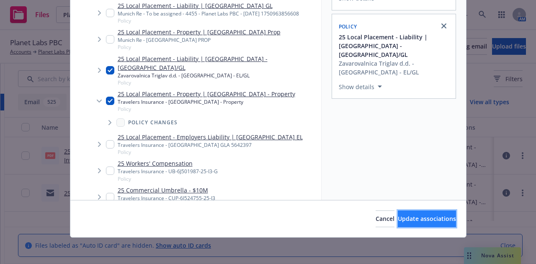
click at [435, 215] on span "Update associations" at bounding box center [427, 219] width 58 height 8
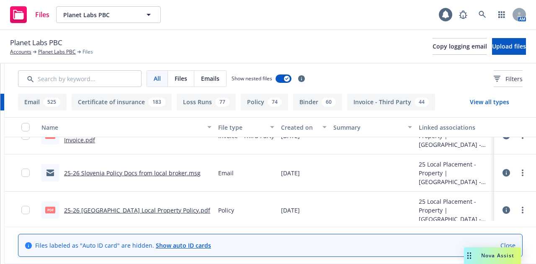
scroll to position [0, 0]
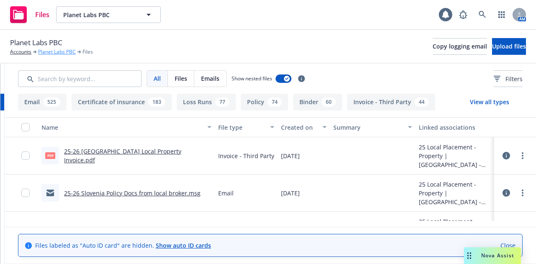
click at [62, 51] on link "Planet Labs PBC" at bounding box center [57, 52] width 38 height 8
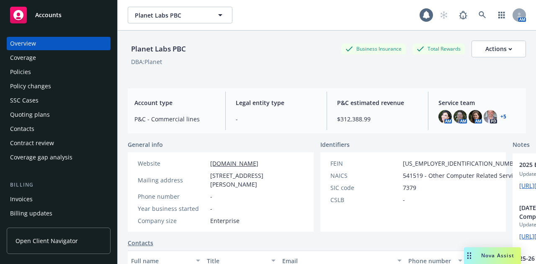
click at [49, 74] on div "Policies" at bounding box center [58, 71] width 97 height 13
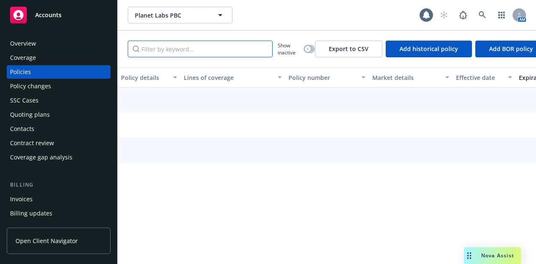
click at [222, 53] on input "Filter by keyword..." at bounding box center [200, 49] width 145 height 17
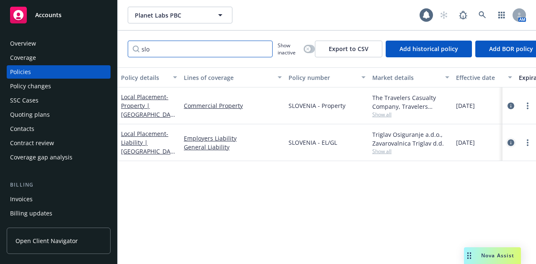
type input "slo"
click at [514, 145] on icon "circleInformation" at bounding box center [511, 143] width 7 height 7
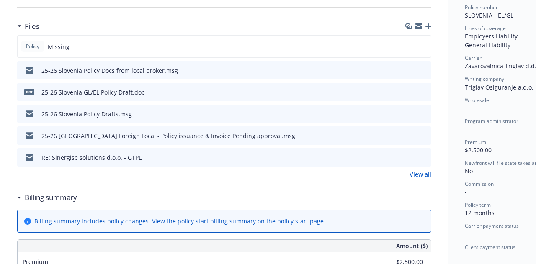
scroll to position [212, 0]
click at [431, 19] on div "Files" at bounding box center [224, 27] width 414 height 18
click at [430, 25] on icon "button" at bounding box center [429, 27] width 6 height 6
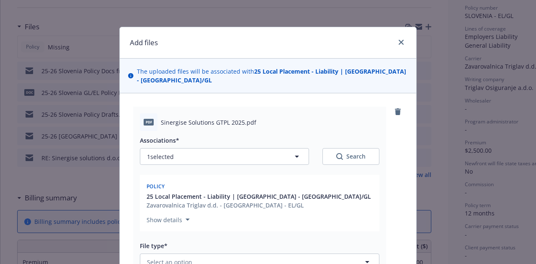
scroll to position [62, 0]
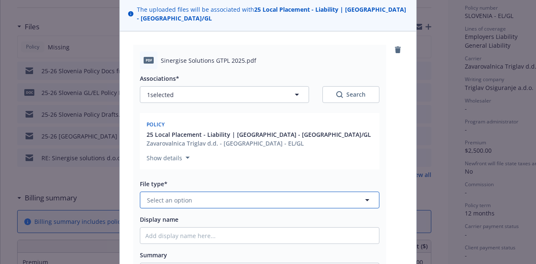
click at [273, 192] on button "Select an option" at bounding box center [260, 200] width 240 height 17
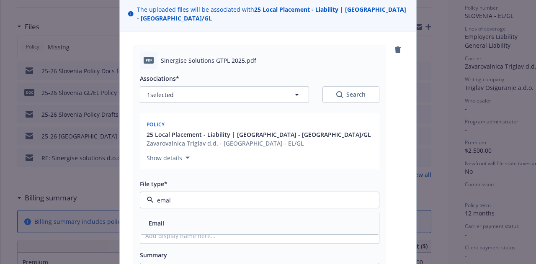
type input "email"
click at [274, 217] on div "Email" at bounding box center [259, 223] width 229 height 12
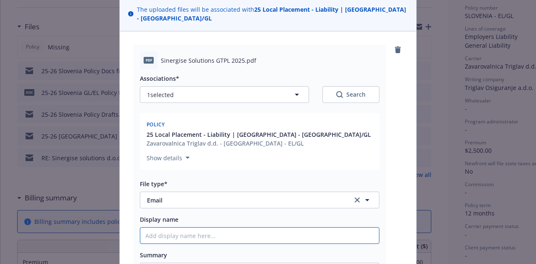
click at [284, 228] on input "Display name" at bounding box center [259, 236] width 239 height 16
type textarea "x"
type input "2"
type textarea "x"
type input "25-"
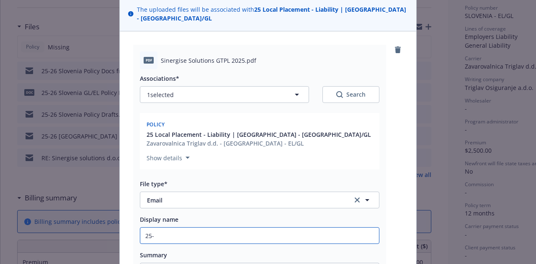
type textarea "x"
type input "25-2"
type textarea "x"
type input "25-26"
type textarea "x"
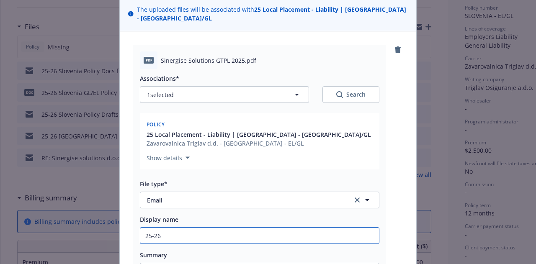
type input "25-26"
type textarea "x"
type input "25-26 S"
type textarea "x"
type input "25-26 Sl"
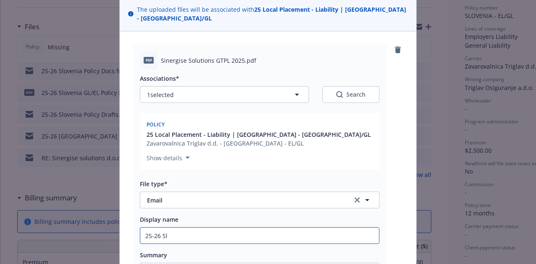
type textarea "x"
type input "25-26 Slo"
type textarea "x"
type input "25-26 Slov"
type textarea "x"
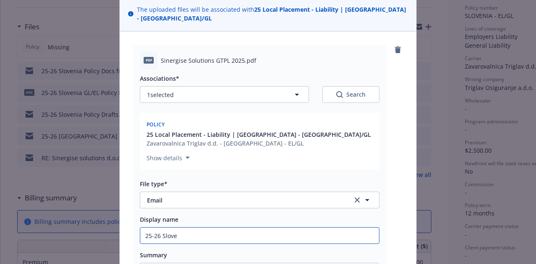
type input "25-26 Sloven"
type textarea "x"
type input "25-26 Sloveni"
type textarea "x"
type input "25-26 [GEOGRAPHIC_DATA]"
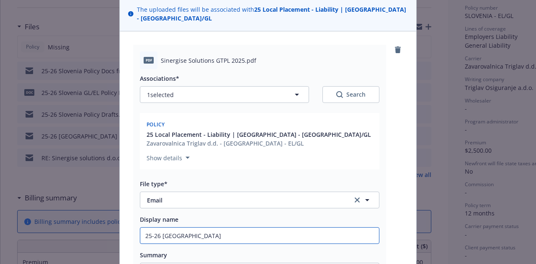
type textarea "x"
type input "25-26 Slovenia"
type textarea "x"
type input "25-26 Slovenia GL"
type textarea "x"
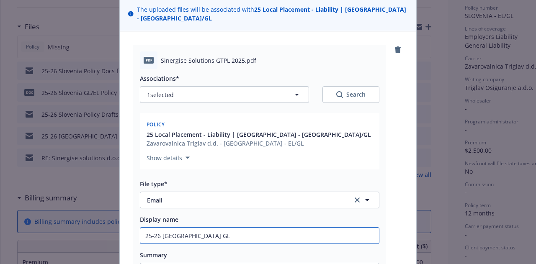
type input "25-26 Slovenia GL/"
type textarea "x"
type input "25-26 Slovenia GL/EL"
type textarea "x"
type input "25-26 Slovenia GL/EL"
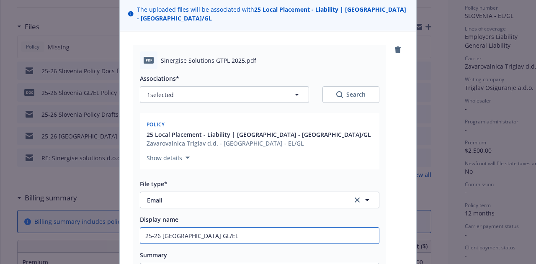
type textarea "x"
type input "25-26 Slovenia GL/EL P"
type textarea "x"
type input "25-26 Slovenia GL/EL Po"
type textarea "x"
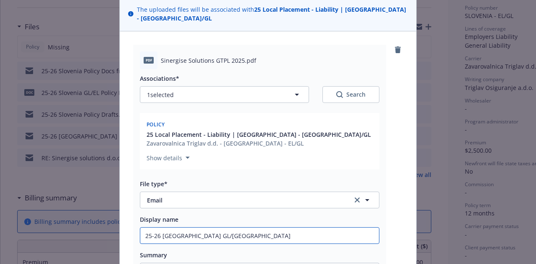
type input "25-26 Slovenia GL/EL Pol"
type textarea "x"
type input "25-26 Slovenia GL/EL Poli"
type textarea "x"
type input "25-26 Slovenia GL/EL Policy"
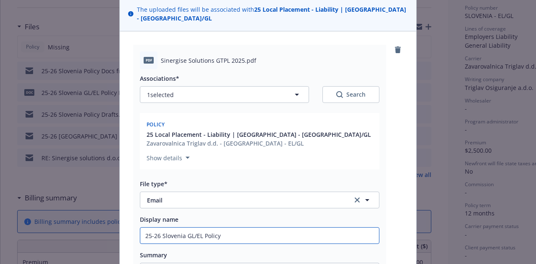
type textarea "x"
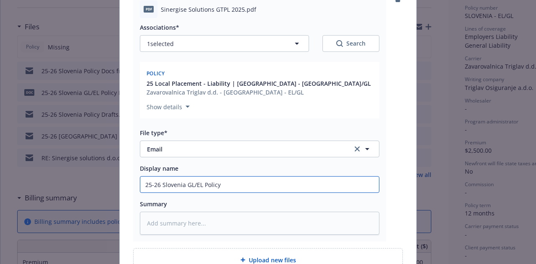
scroll to position [111, 0]
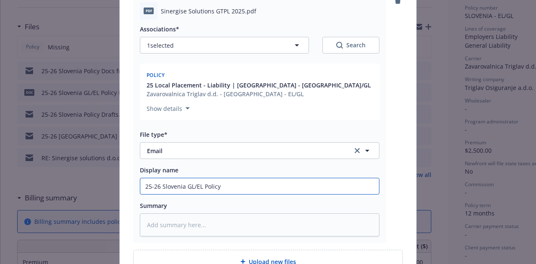
drag, startPoint x: 300, startPoint y: 178, endPoint x: 68, endPoint y: 164, distance: 232.6
click at [64, 167] on div "Add files The uploaded files will be associated with 25 Local Placement - Liabi…" at bounding box center [268, 132] width 536 height 264
type input "25-26 Slovenia GL/EL Policy"
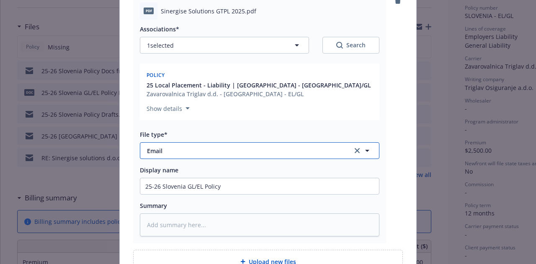
click at [331, 147] on span "Email" at bounding box center [244, 151] width 194 height 9
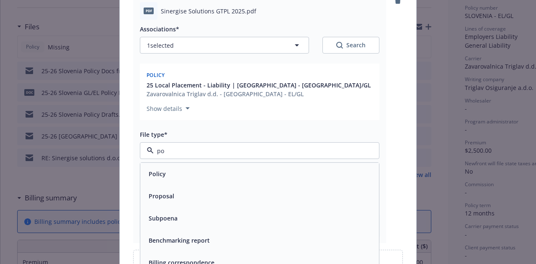
type input "pol"
click at [254, 168] on div "Policy" at bounding box center [259, 174] width 229 height 12
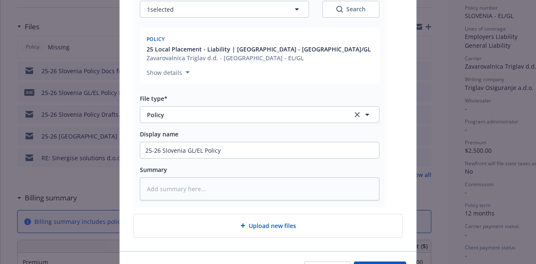
scroll to position [189, 0]
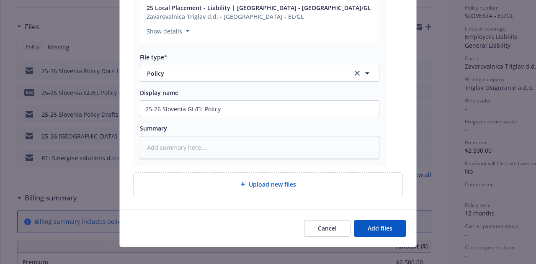
type textarea "x"
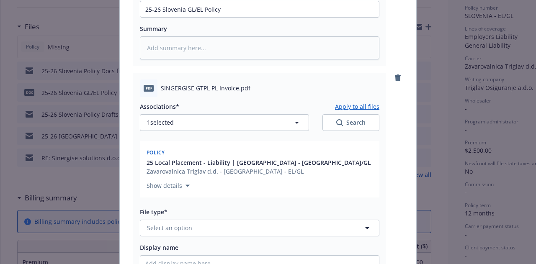
scroll to position [290, 0]
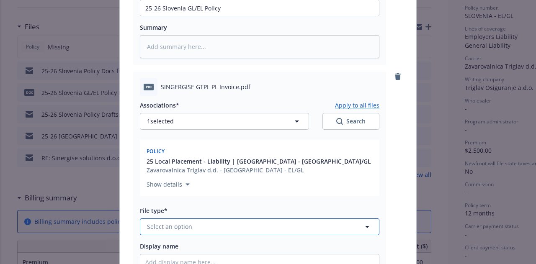
click at [268, 219] on button "Select an option" at bounding box center [260, 227] width 240 height 17
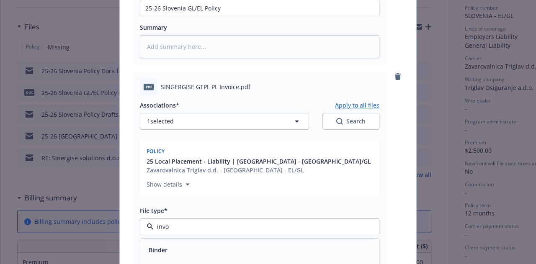
type input "invoi"
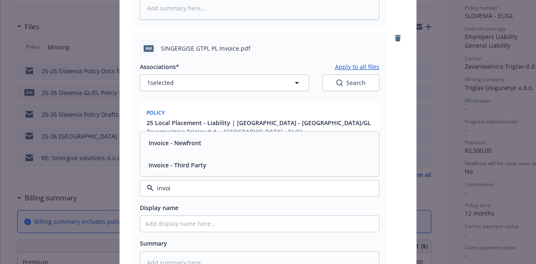
scroll to position [339, 0]
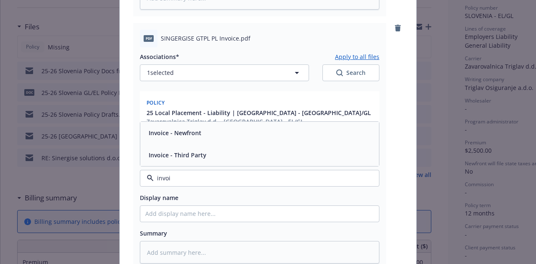
click at [293, 149] on div "Invoice - Third Party" at bounding box center [259, 155] width 229 height 12
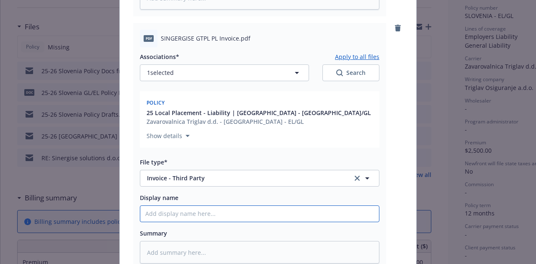
click at [292, 207] on input "Display name" at bounding box center [259, 214] width 239 height 16
paste input "25-26 Slovenia Local Property Policy"
type textarea "x"
type input "25-26 Slovenia Local Property Policy"
type textarea "x"
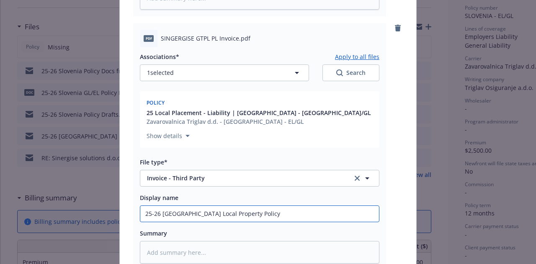
type input "25-26 Slovenia Local Property Polic"
type textarea "x"
type input "25-26 Slovenia Local Property Poli"
type textarea "x"
type input "25-26 Slovenia Local Property Pol"
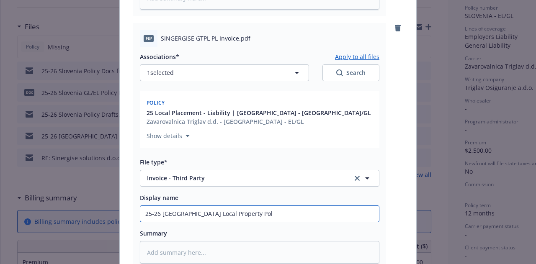
type textarea "x"
type input "25-26 Slovenia Local Property Po"
type textarea "x"
type input "25-26 Slovenia Local Property P"
type textarea "x"
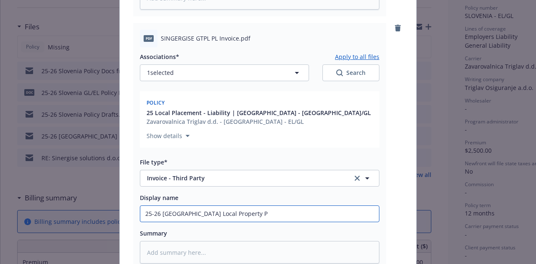
type input "25-26 Slovenia Local Property"
type textarea "x"
type input "25-26 Slovenia Local Property"
type textarea "x"
type input "25-26 Slovenia Local Property"
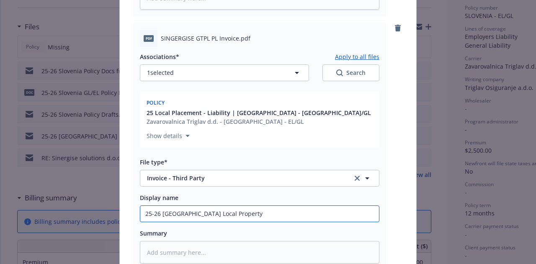
type textarea "x"
type input "25-26 Slovenia Local Property I"
type textarea "x"
type input "25-26 Slovenia Local Property In"
type textarea "x"
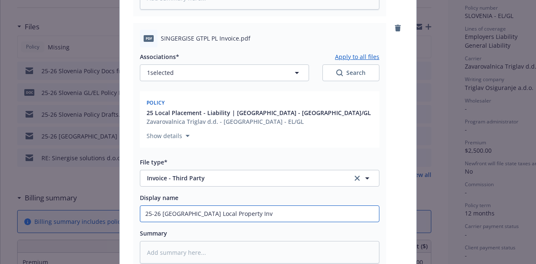
type input "25-26 Slovenia Local Property Invo"
type textarea "x"
type input "25-26 Slovenia Local Property Invoic"
type textarea "x"
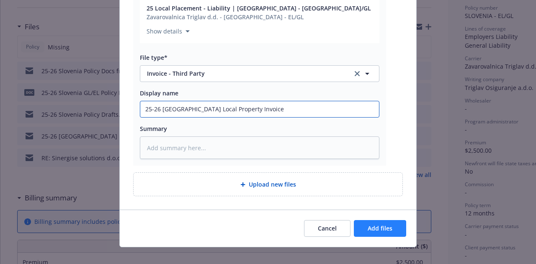
type input "25-26 [GEOGRAPHIC_DATA] Local Property Invoice"
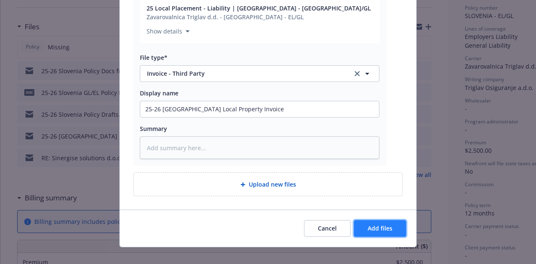
click at [391, 220] on button "Add files" at bounding box center [380, 228] width 52 height 17
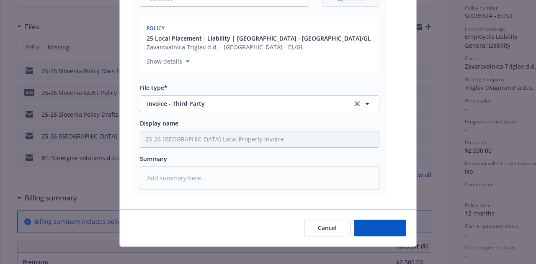
type textarea "x"
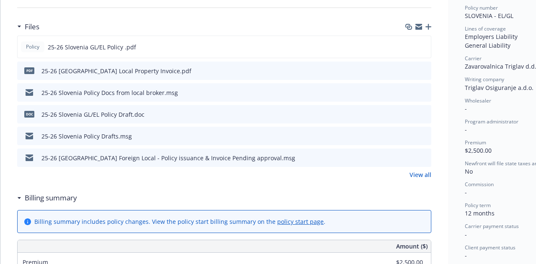
click at [416, 91] on div at bounding box center [417, 92] width 21 height 9
click at [413, 90] on button "download file" at bounding box center [410, 92] width 8 height 8
click at [409, 70] on icon "download file" at bounding box center [409, 70] width 7 height 7
click at [424, 70] on icon "preview file" at bounding box center [424, 70] width 8 height 6
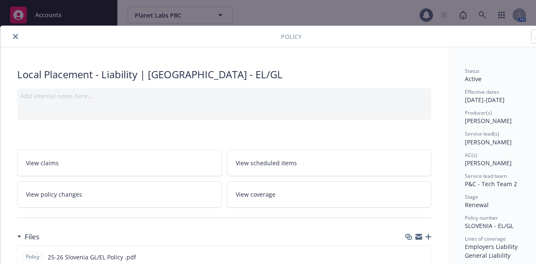
scroll to position [0, 0]
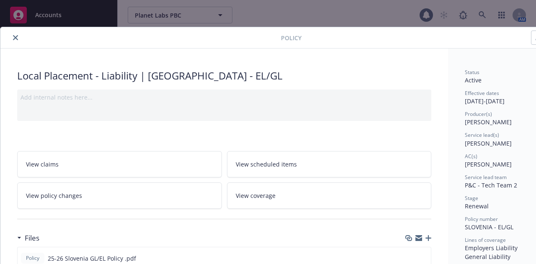
drag, startPoint x: 14, startPoint y: 36, endPoint x: 20, endPoint y: 51, distance: 16.2
click at [14, 36] on icon "close" at bounding box center [15, 37] width 5 height 5
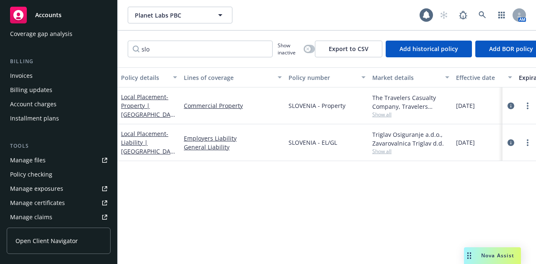
scroll to position [125, 0]
click at [66, 154] on link "Manage files" at bounding box center [59, 159] width 104 height 13
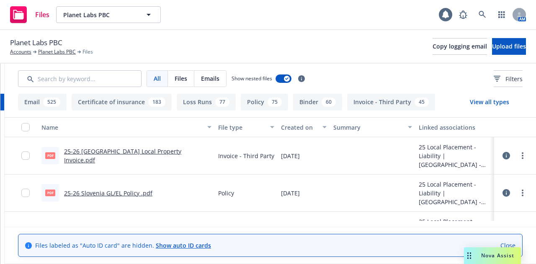
scroll to position [0, 155]
click at [525, 152] on link "more" at bounding box center [523, 156] width 10 height 10
click at [488, 207] on link "Edit" at bounding box center [484, 206] width 83 height 17
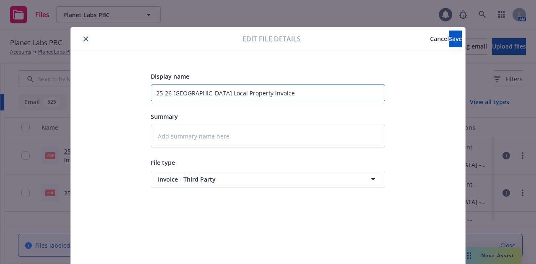
click at [232, 93] on input "25-26 [GEOGRAPHIC_DATA] Local Property Invoice" at bounding box center [268, 93] width 235 height 17
type textarea "x"
type input "25-26 [GEOGRAPHIC_DATA] Local Propert Invoice"
type textarea "x"
type input "25-26 [GEOGRAPHIC_DATA] Local Proper Invoice"
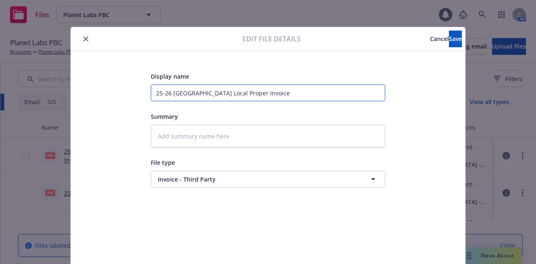
type textarea "x"
type input "25-26 [GEOGRAPHIC_DATA] Local Prope Invoice"
type textarea "x"
type input "25-26 [GEOGRAPHIC_DATA] Local Prop Invoice"
type textarea "x"
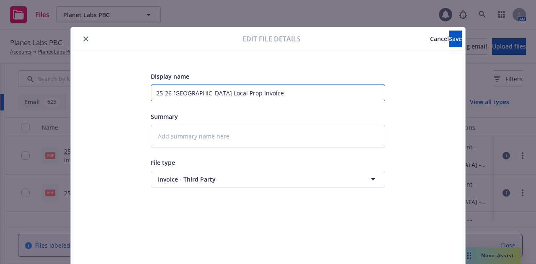
type input "25-26 [GEOGRAPHIC_DATA] Local Pro Invoice"
type textarea "x"
type input "25-26 [GEOGRAPHIC_DATA] Local Pr Invoice"
type textarea "x"
type input "25-26 [GEOGRAPHIC_DATA] Local P Invoice"
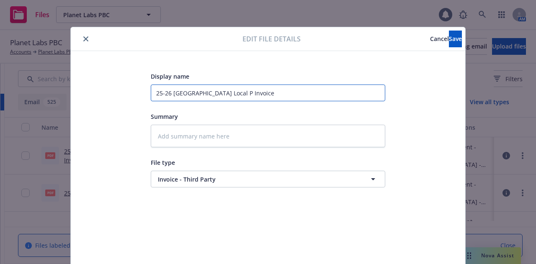
type textarea "x"
type input "25-26 [GEOGRAPHIC_DATA] Local Invoice"
type textarea "x"
type input "25-26 [GEOGRAPHIC_DATA] Local G Invoice"
type textarea "x"
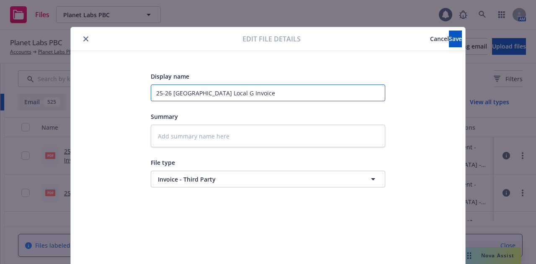
type input "25-26 [GEOGRAPHIC_DATA] Local GL Invoice"
type textarea "x"
type input "25-26 [GEOGRAPHIC_DATA] Local GL/ Invoice"
type textarea "x"
type input "25-26 [GEOGRAPHIC_DATA] Local GL/EL Invoice"
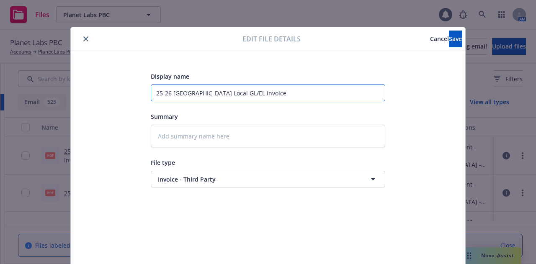
type textarea "x"
type input "25-26 [GEOGRAPHIC_DATA] Local GL/EL Invoice"
click at [449, 34] on button "Save" at bounding box center [455, 39] width 13 height 17
type textarea "x"
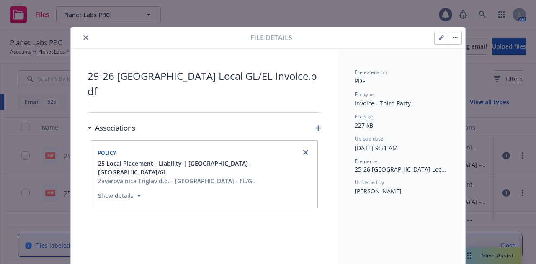
click at [81, 41] on button "close" at bounding box center [86, 38] width 10 height 10
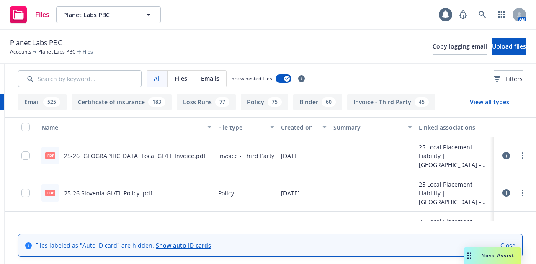
scroll to position [0, 160]
click at [518, 159] on link "more" at bounding box center [523, 156] width 10 height 10
click at [478, 192] on link "Download" at bounding box center [479, 189] width 83 height 17
click at [518, 192] on link "more" at bounding box center [523, 193] width 10 height 10
click at [462, 147] on link "Download" at bounding box center [485, 148] width 83 height 17
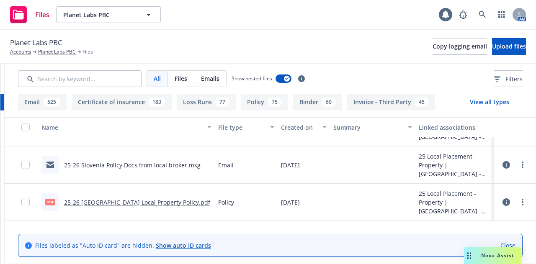
scroll to position [105, 0]
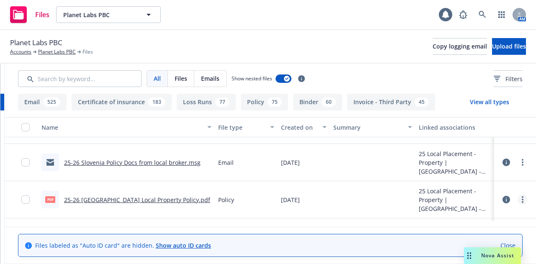
click at [518, 199] on link "more" at bounding box center [523, 200] width 10 height 10
click at [484, 160] on link "Download" at bounding box center [485, 155] width 83 height 17
